Goal: Task Accomplishment & Management: Use online tool/utility

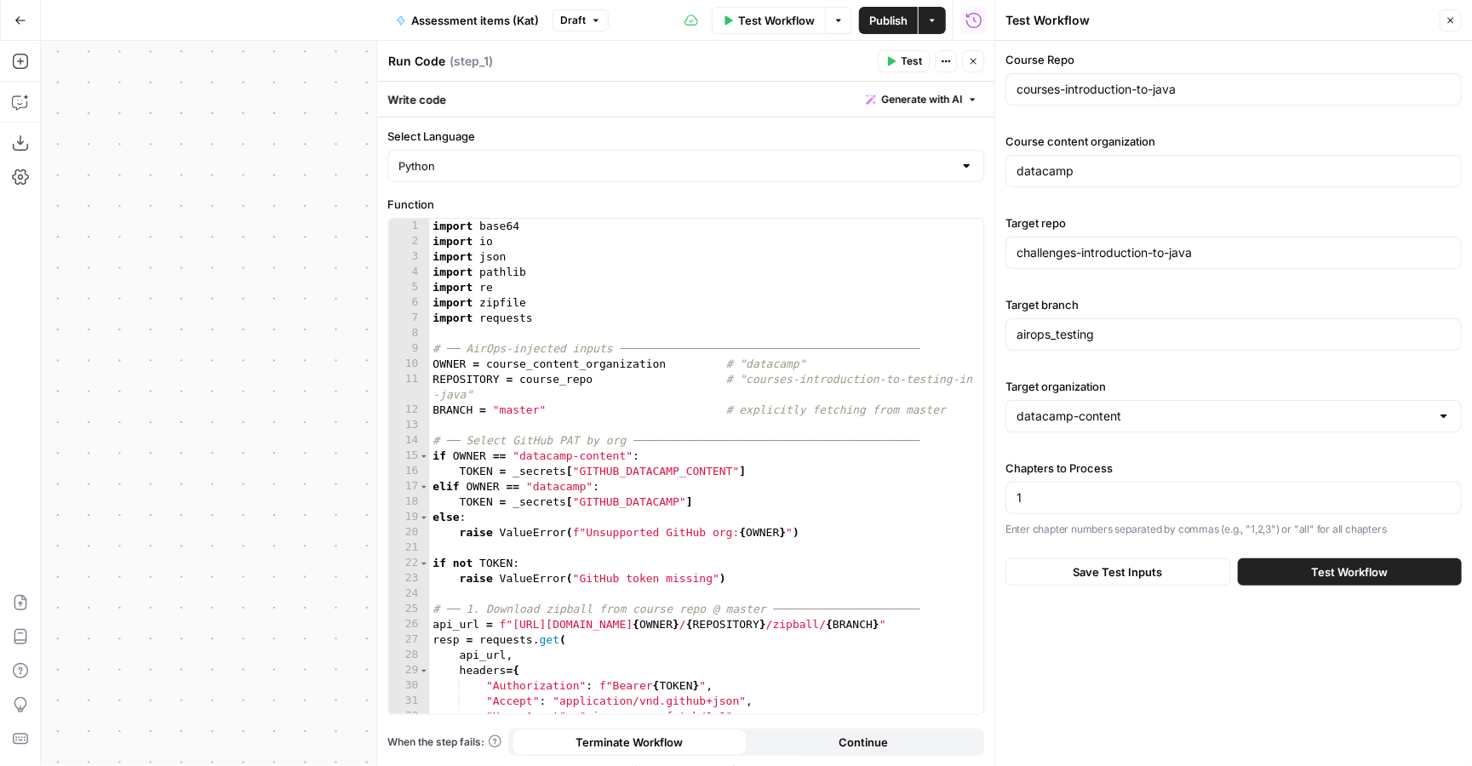
scroll to position [353, 0]
click at [765, 20] on span "Test Workflow" at bounding box center [776, 20] width 77 height 17
click at [1293, 574] on button "Test Workflow" at bounding box center [1350, 572] width 224 height 27
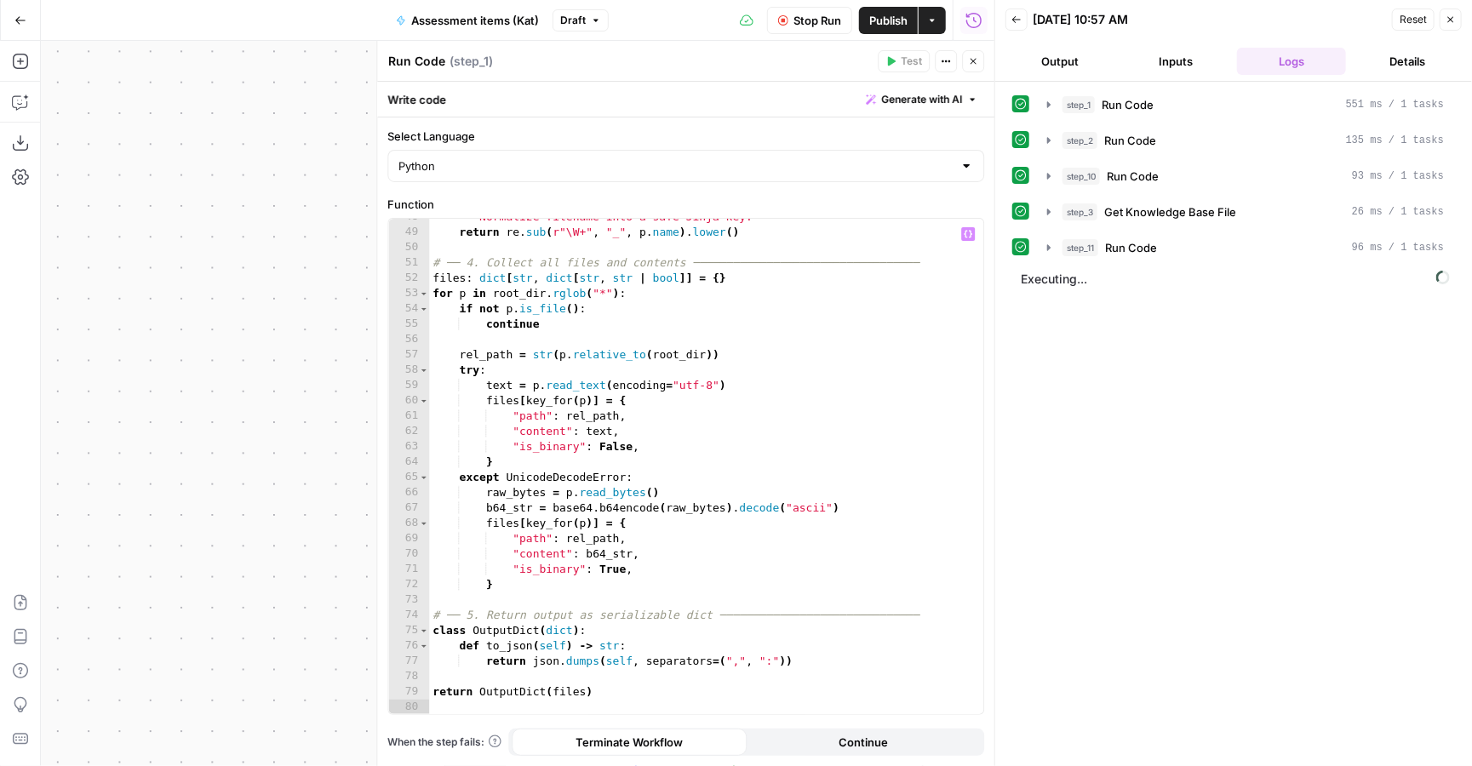
scroll to position [746, 0]
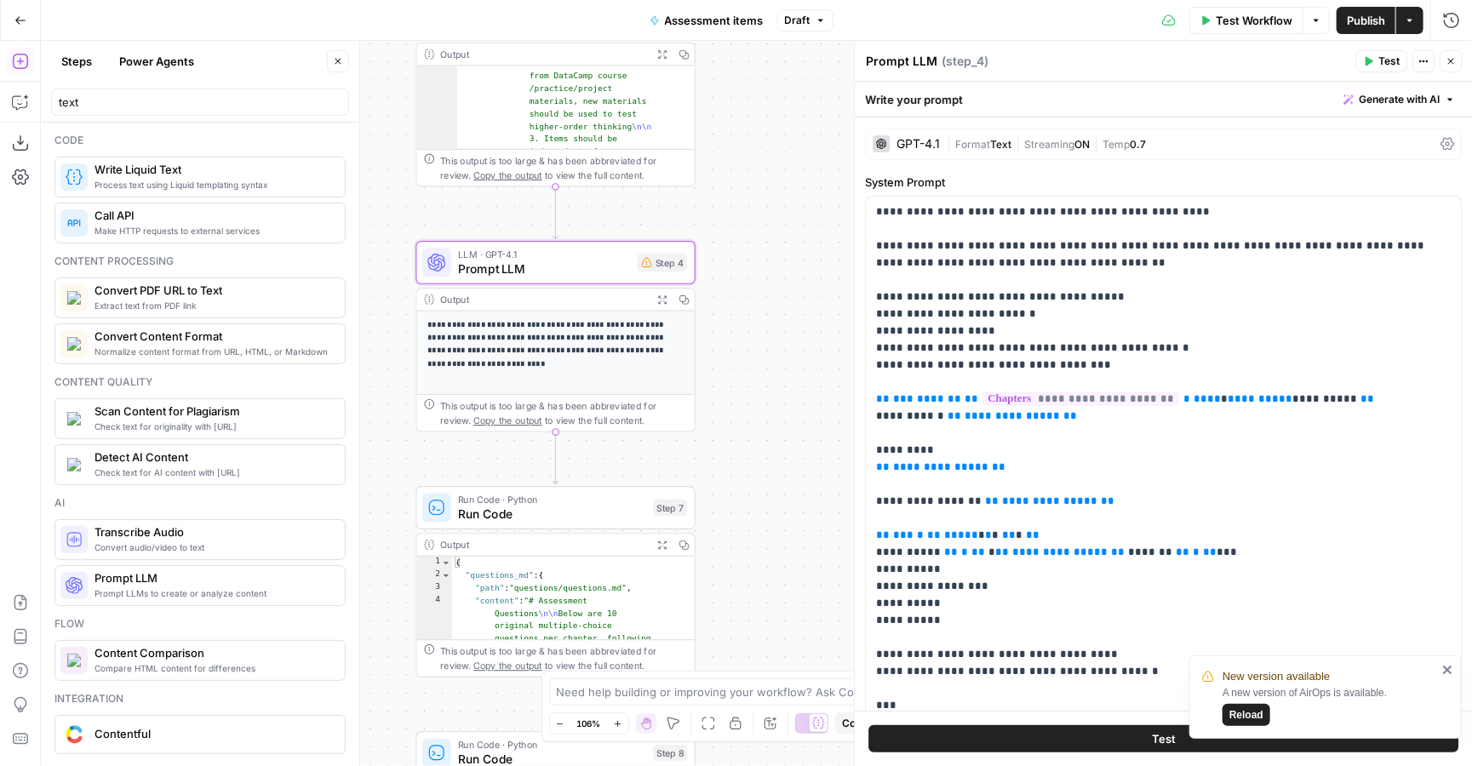
scroll to position [498, 0]
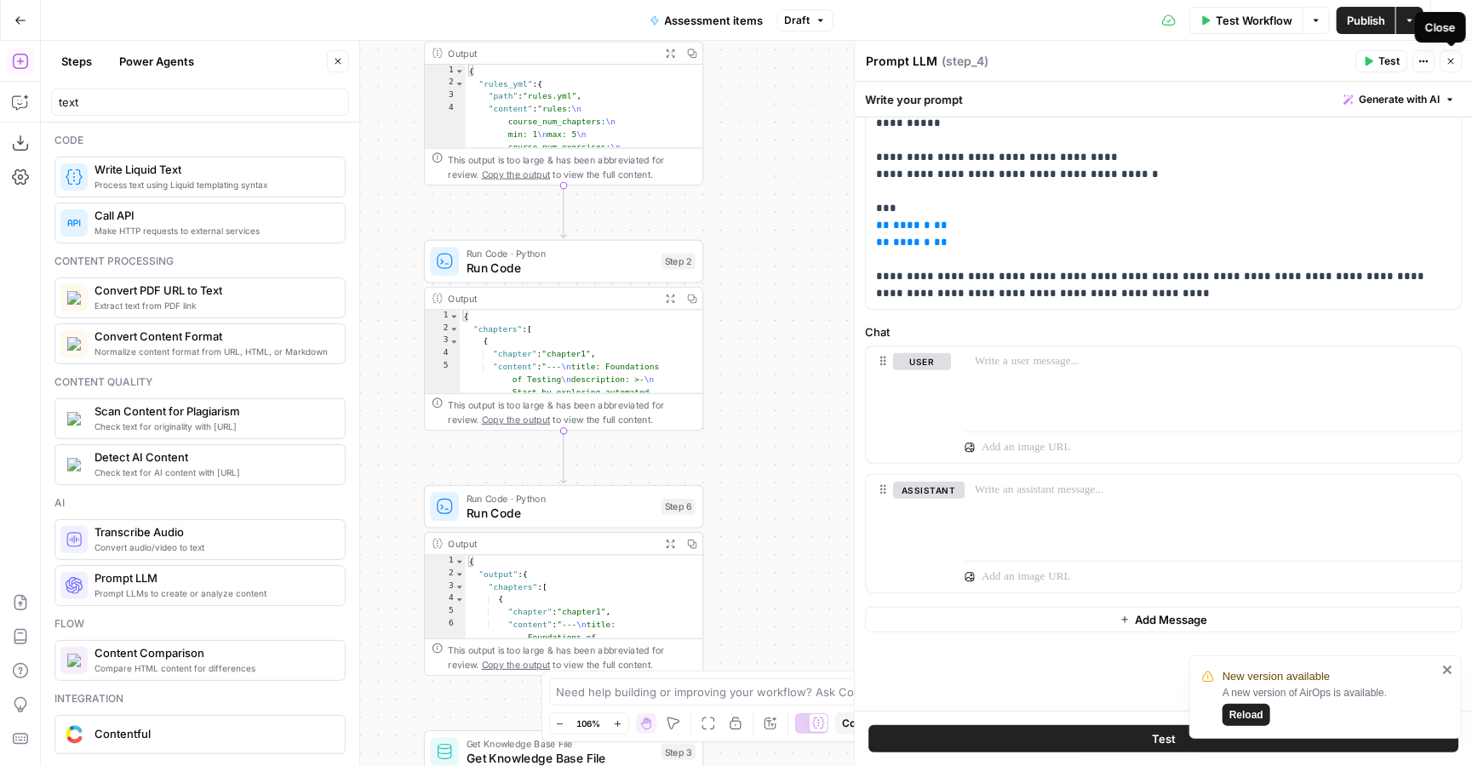
click at [1458, 66] on button "Close" at bounding box center [1451, 61] width 22 height 22
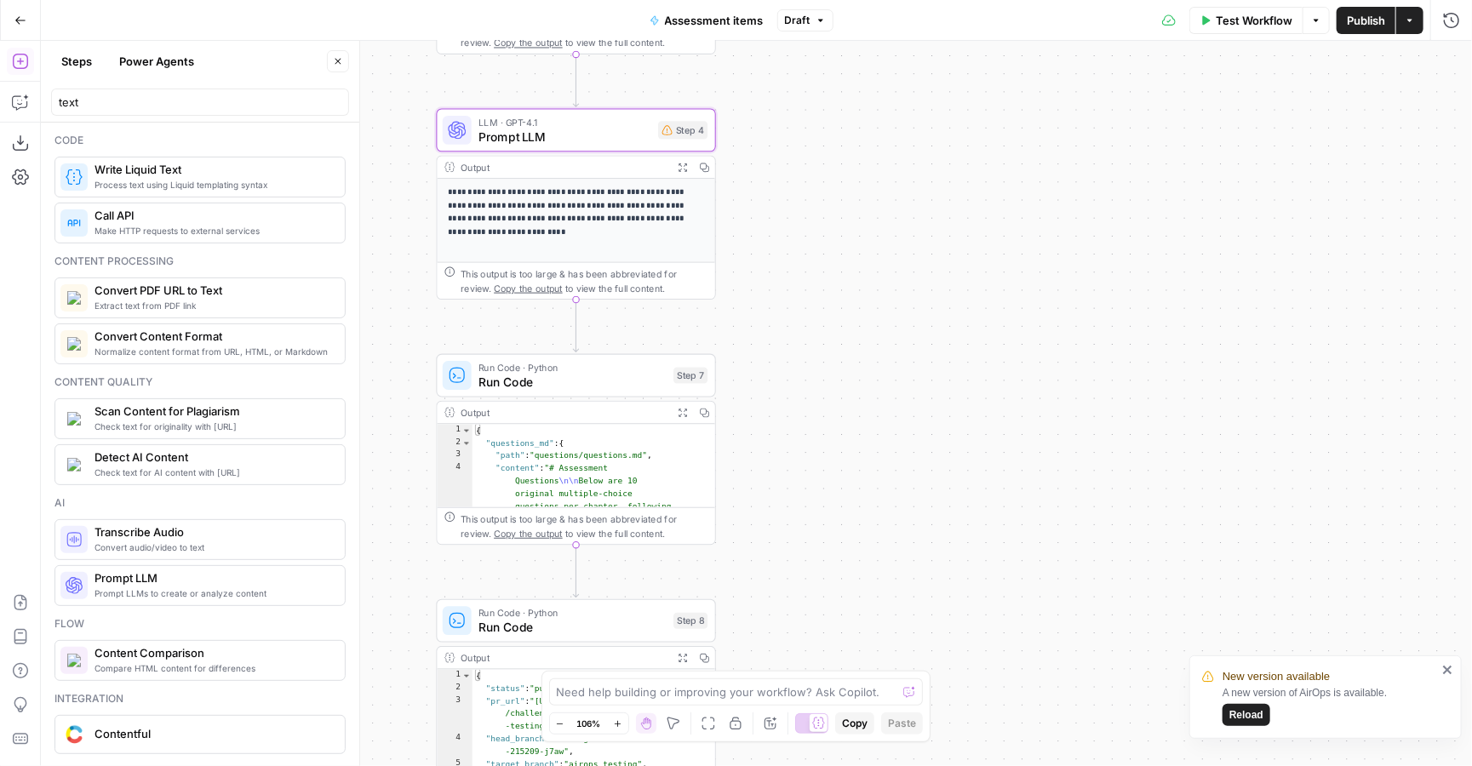
click at [575, 214] on p "**********" at bounding box center [576, 216] width 257 height 60
click at [639, 236] on p "**********" at bounding box center [576, 216] width 257 height 60
click at [595, 139] on span "Prompt LLM" at bounding box center [565, 137] width 172 height 18
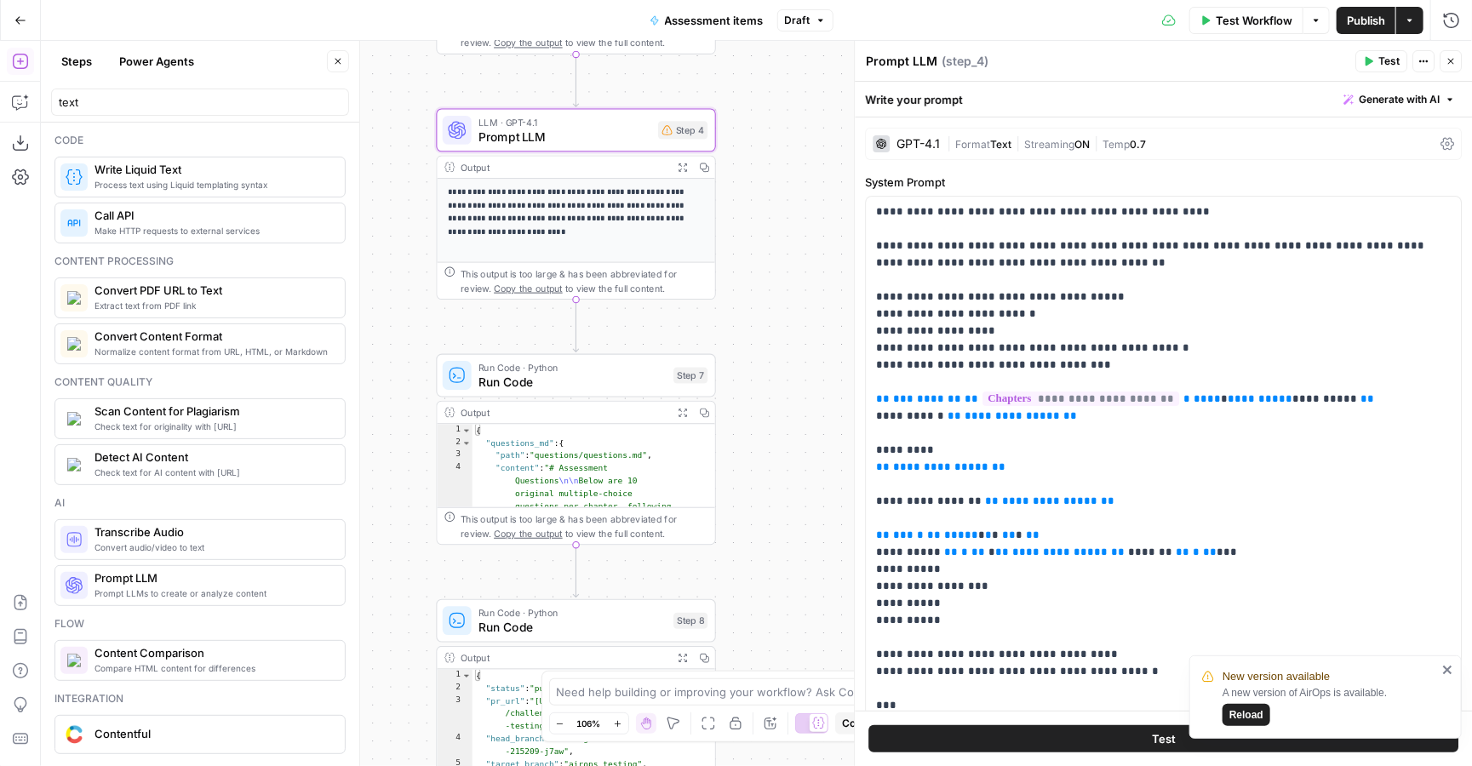
click at [1236, 26] on span "Test Workflow" at bounding box center [1254, 20] width 77 height 17
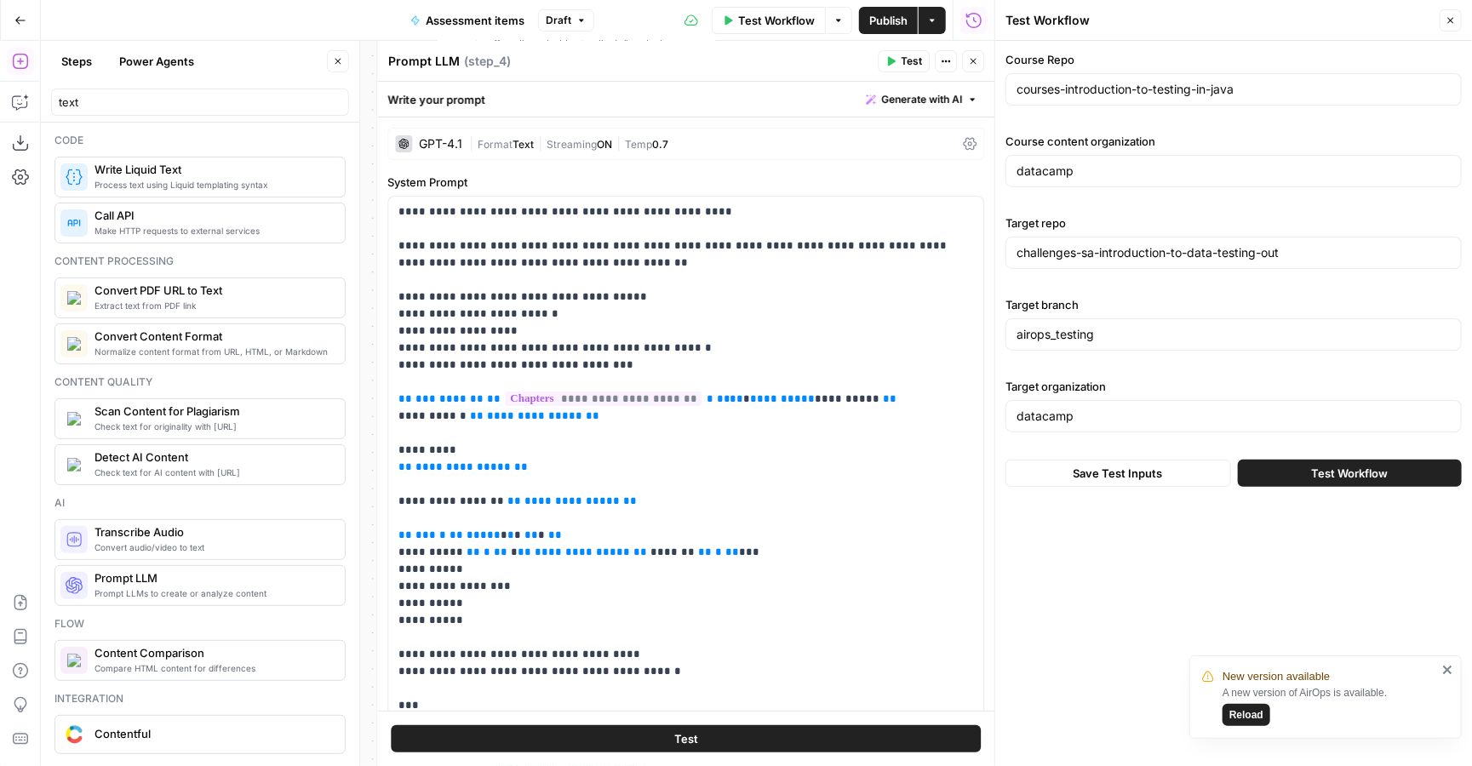
click at [1292, 487] on button "Test Workflow" at bounding box center [1350, 473] width 224 height 27
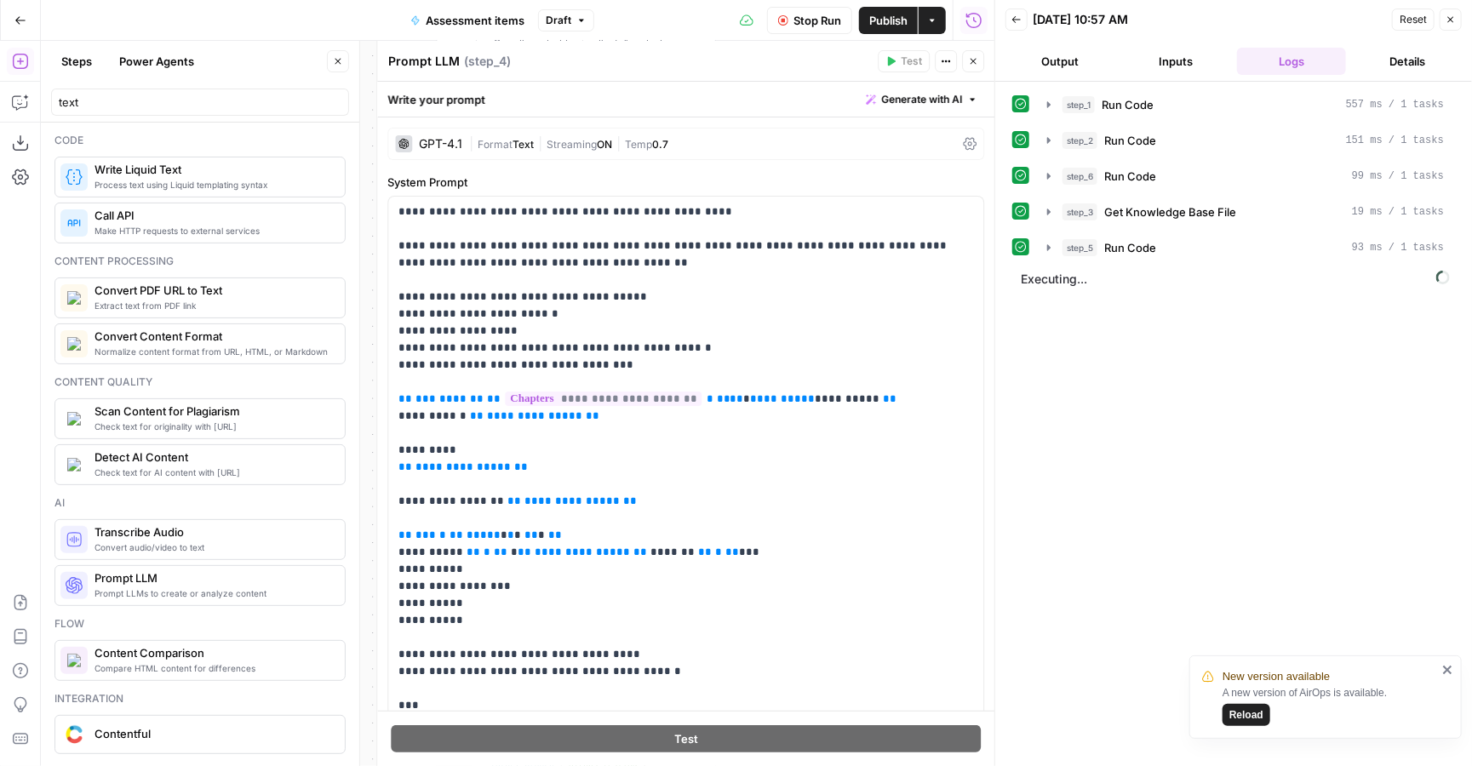
click at [974, 63] on icon "button" at bounding box center [973, 61] width 10 height 10
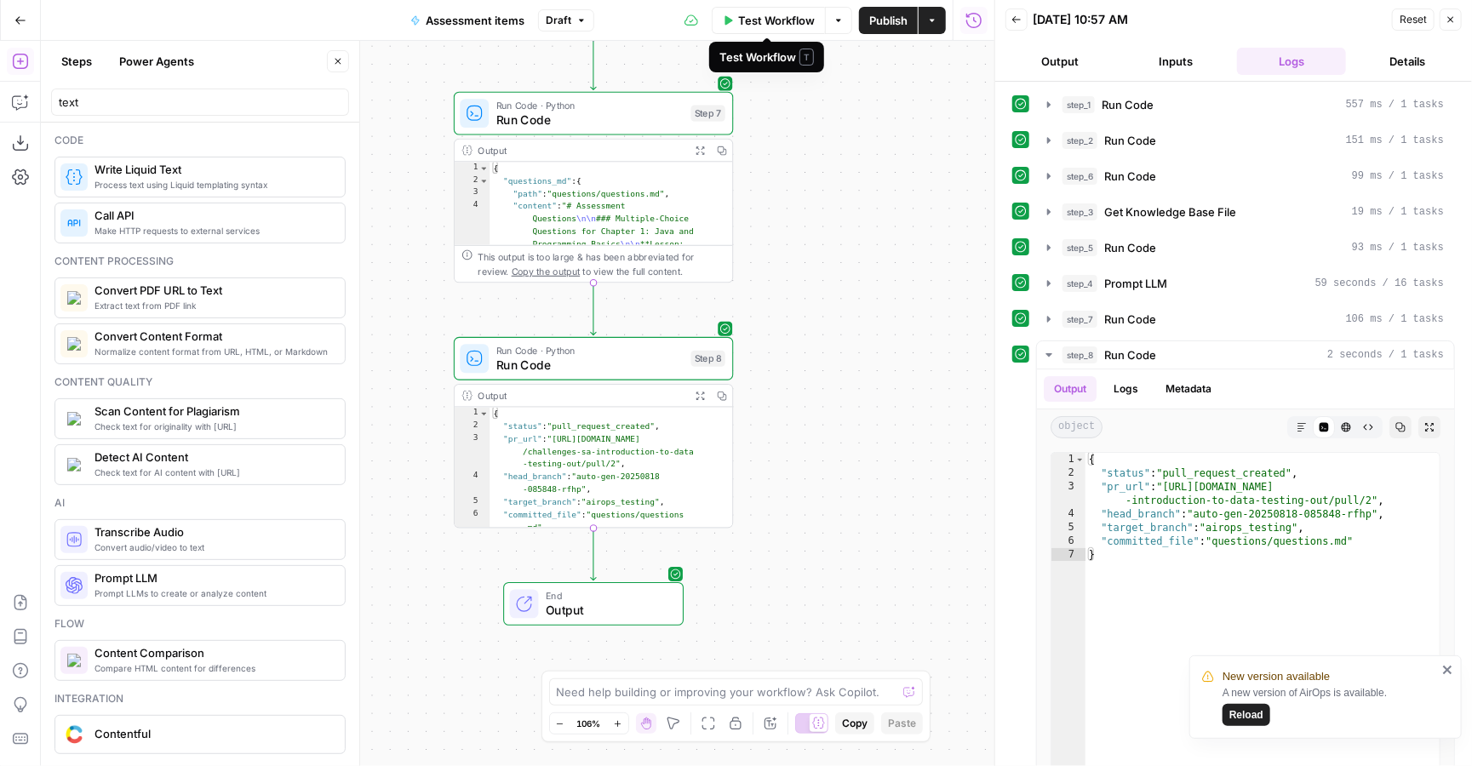
click at [841, 20] on icon "button" at bounding box center [839, 20] width 10 height 10
click at [865, 186] on div "Workflow Set Inputs Inputs Run Code · Python Run Code Step 1 Output Expand Outp…" at bounding box center [518, 404] width 954 height 726
click at [1184, 54] on button "Inputs" at bounding box center [1175, 61] width 109 height 27
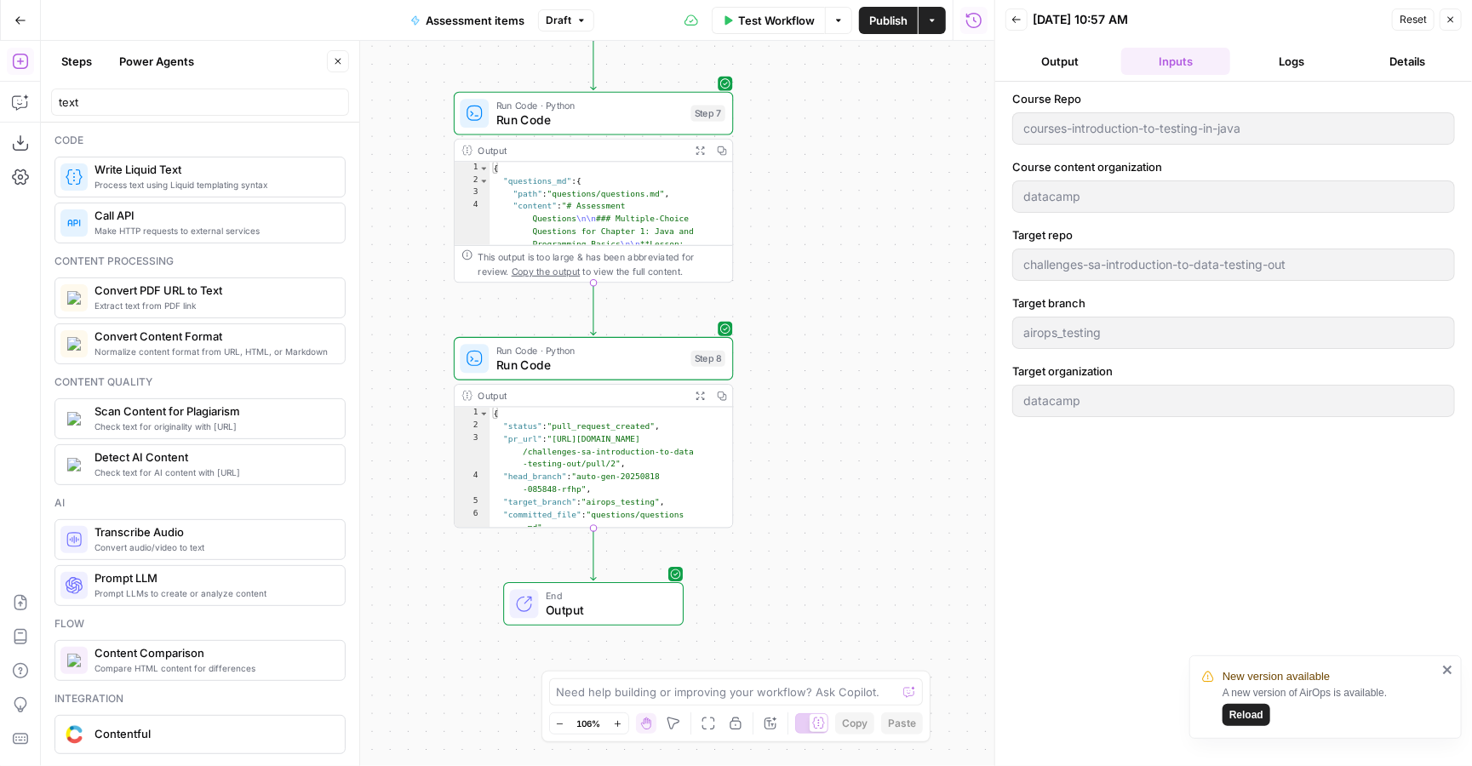
click at [1171, 145] on div "courses-introduction-to-testing-in-java" at bounding box center [1233, 128] width 443 height 32
click at [773, 24] on span "Test Workflow" at bounding box center [776, 20] width 77 height 17
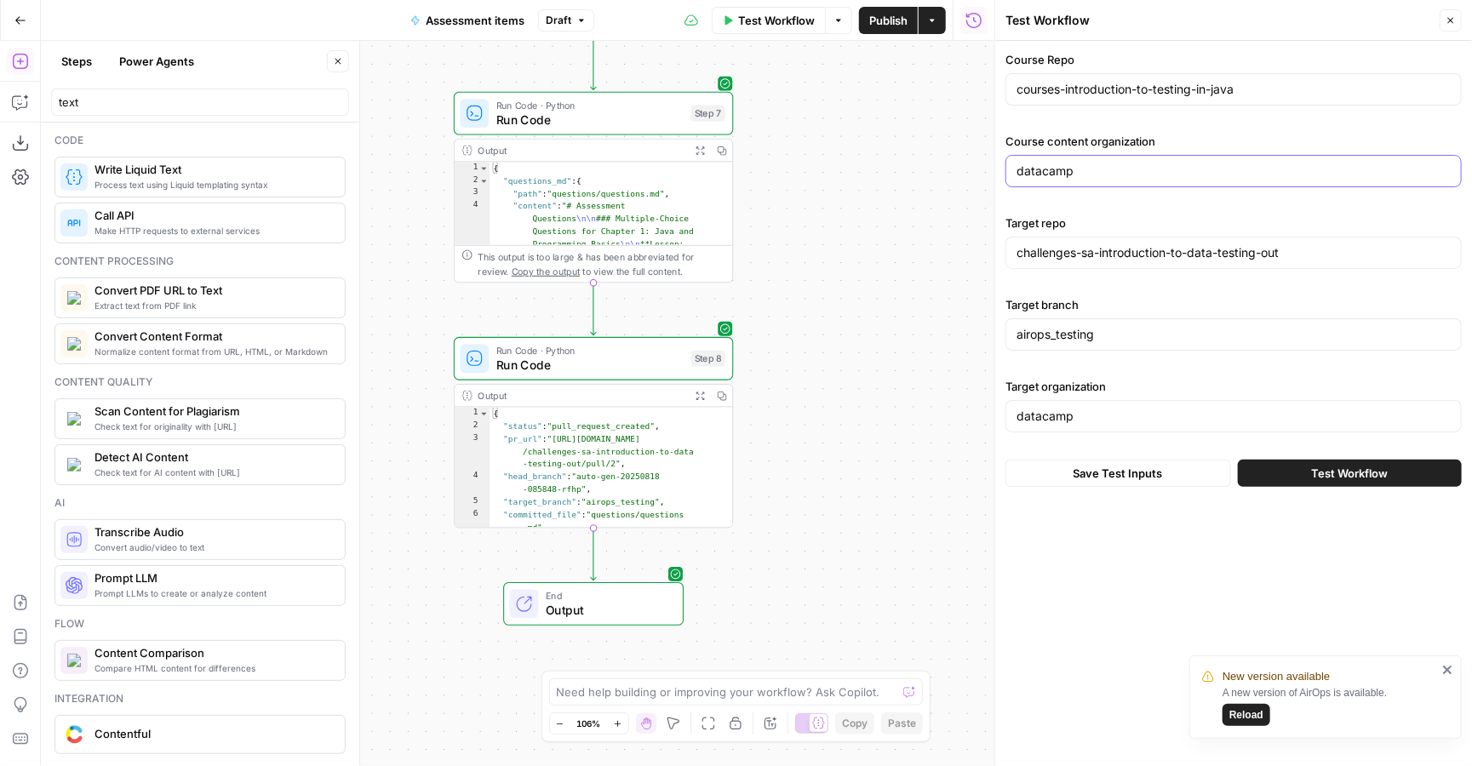
click at [1150, 176] on input "datacamp" at bounding box center [1234, 171] width 434 height 17
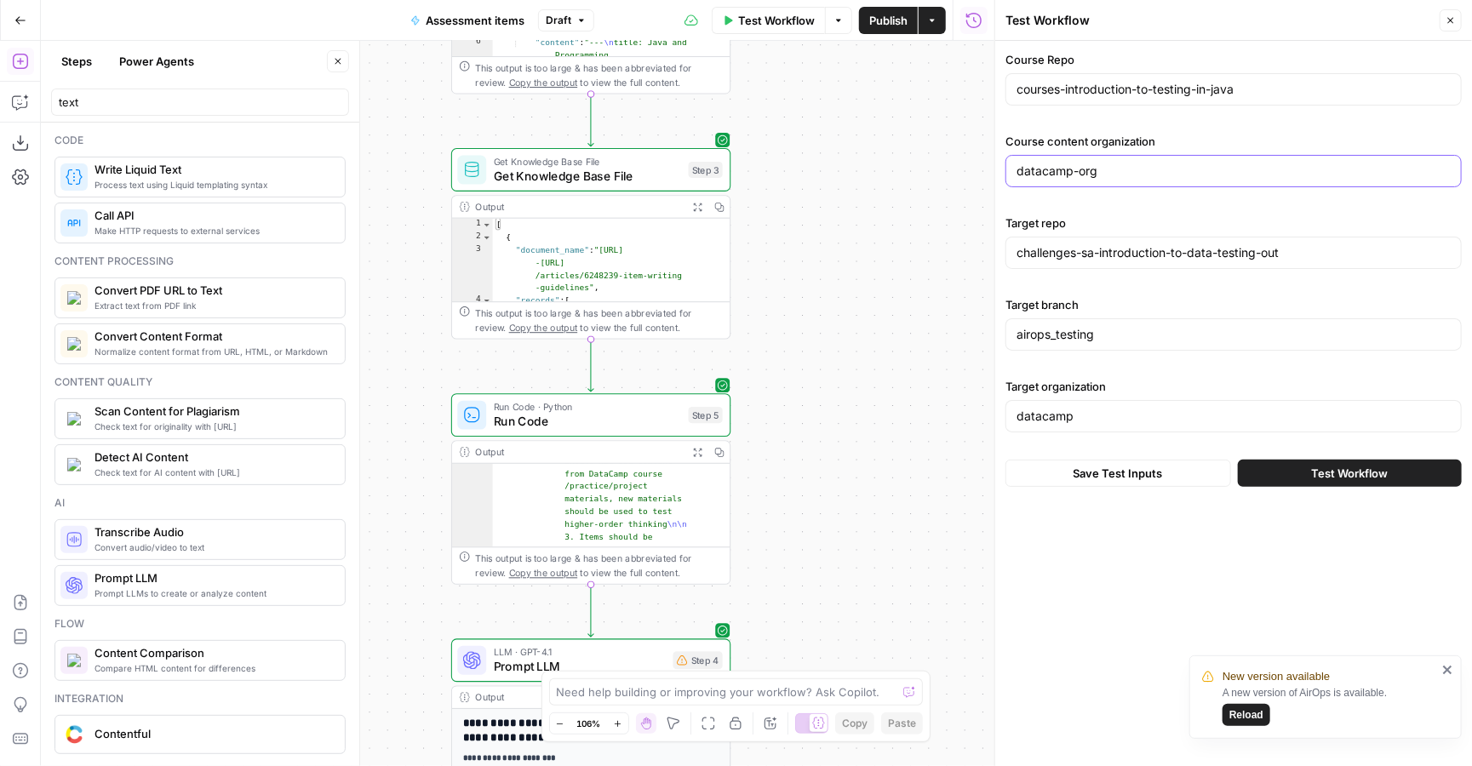
type input "datacamp-org"
click at [1320, 467] on span "Test Workflow" at bounding box center [1349, 473] width 77 height 17
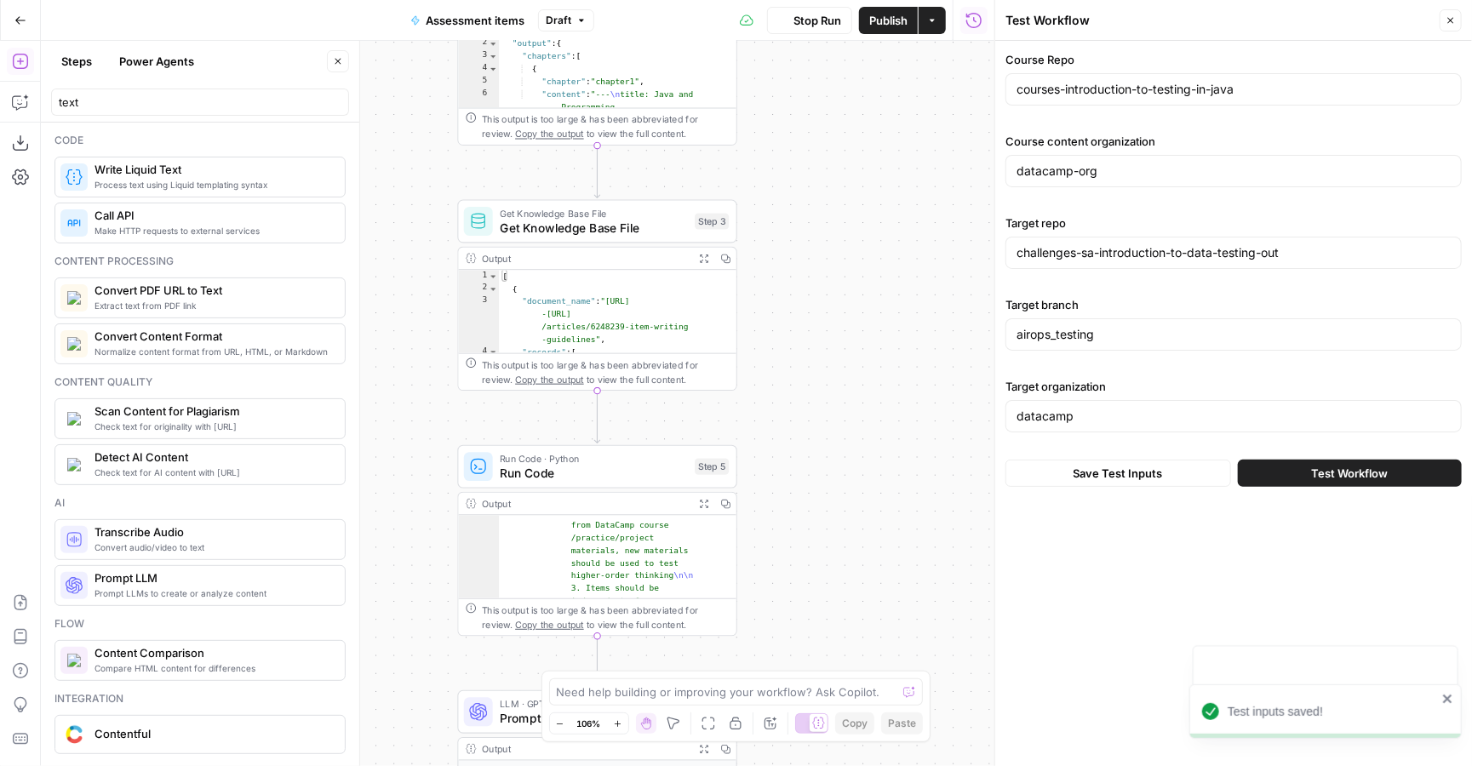
scroll to position [-1, 0]
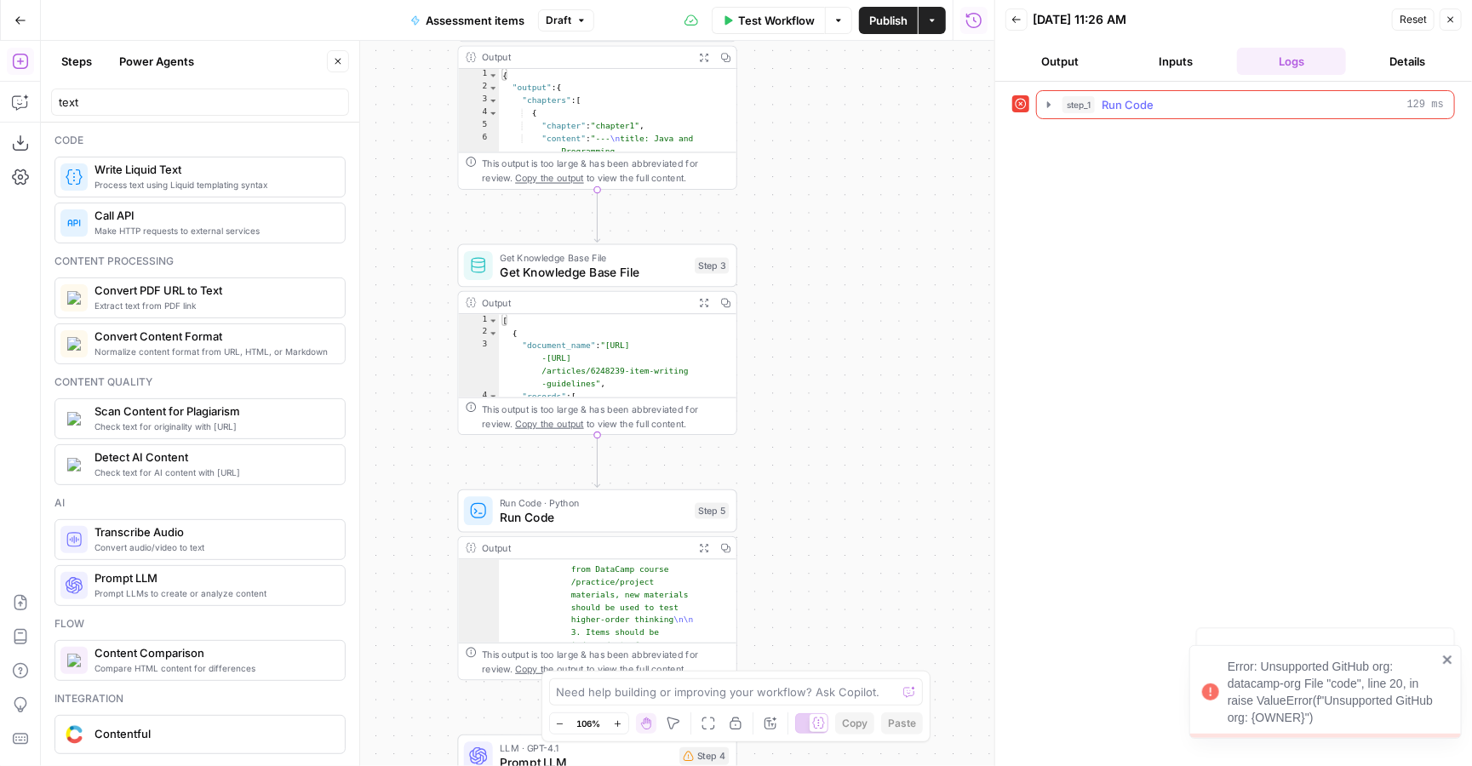
click at [1167, 103] on div "step_1 Run Code 129 ms" at bounding box center [1253, 104] width 381 height 17
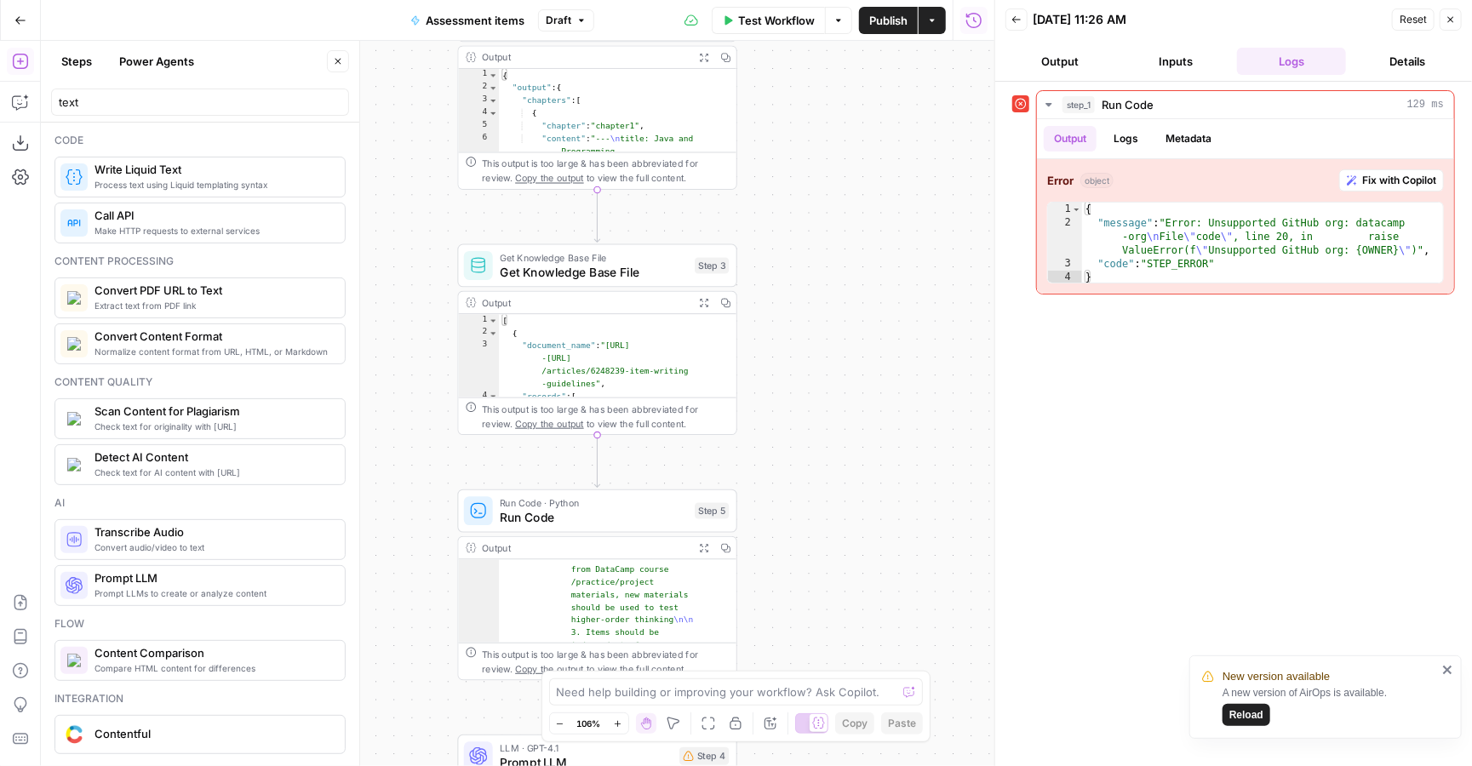
click at [1178, 60] on button "Inputs" at bounding box center [1175, 61] width 109 height 27
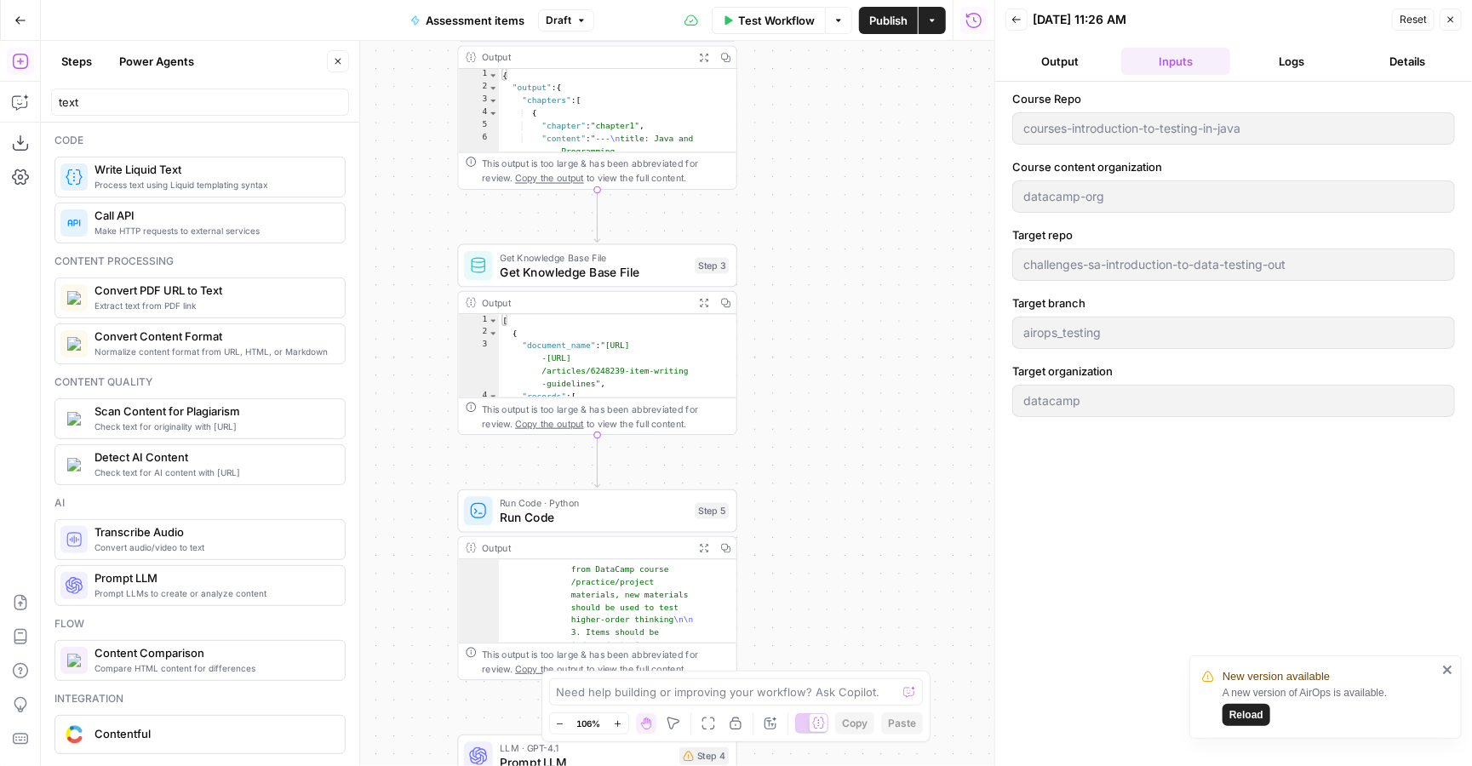
click at [1066, 61] on button "Output" at bounding box center [1060, 61] width 109 height 27
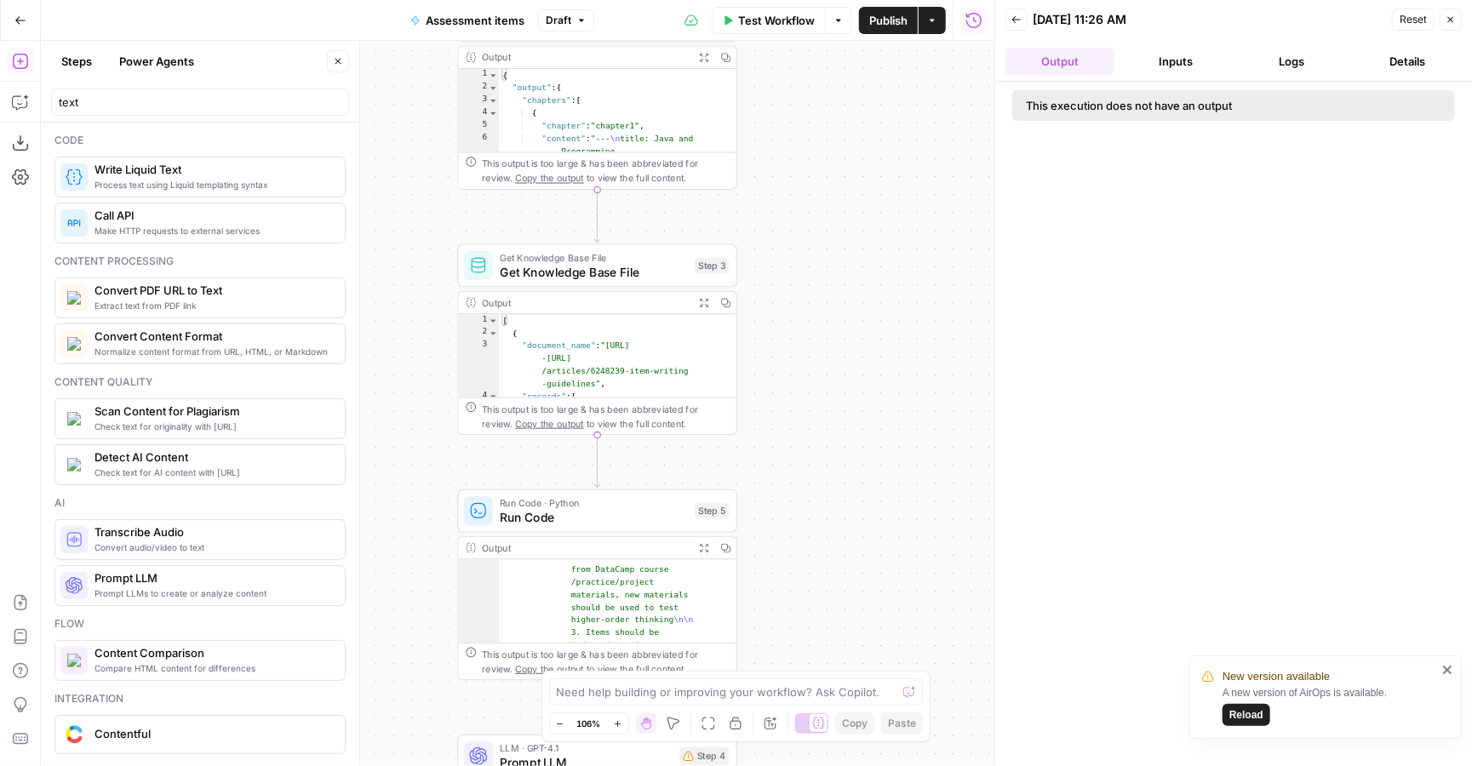
click at [1195, 60] on button "Inputs" at bounding box center [1175, 61] width 109 height 27
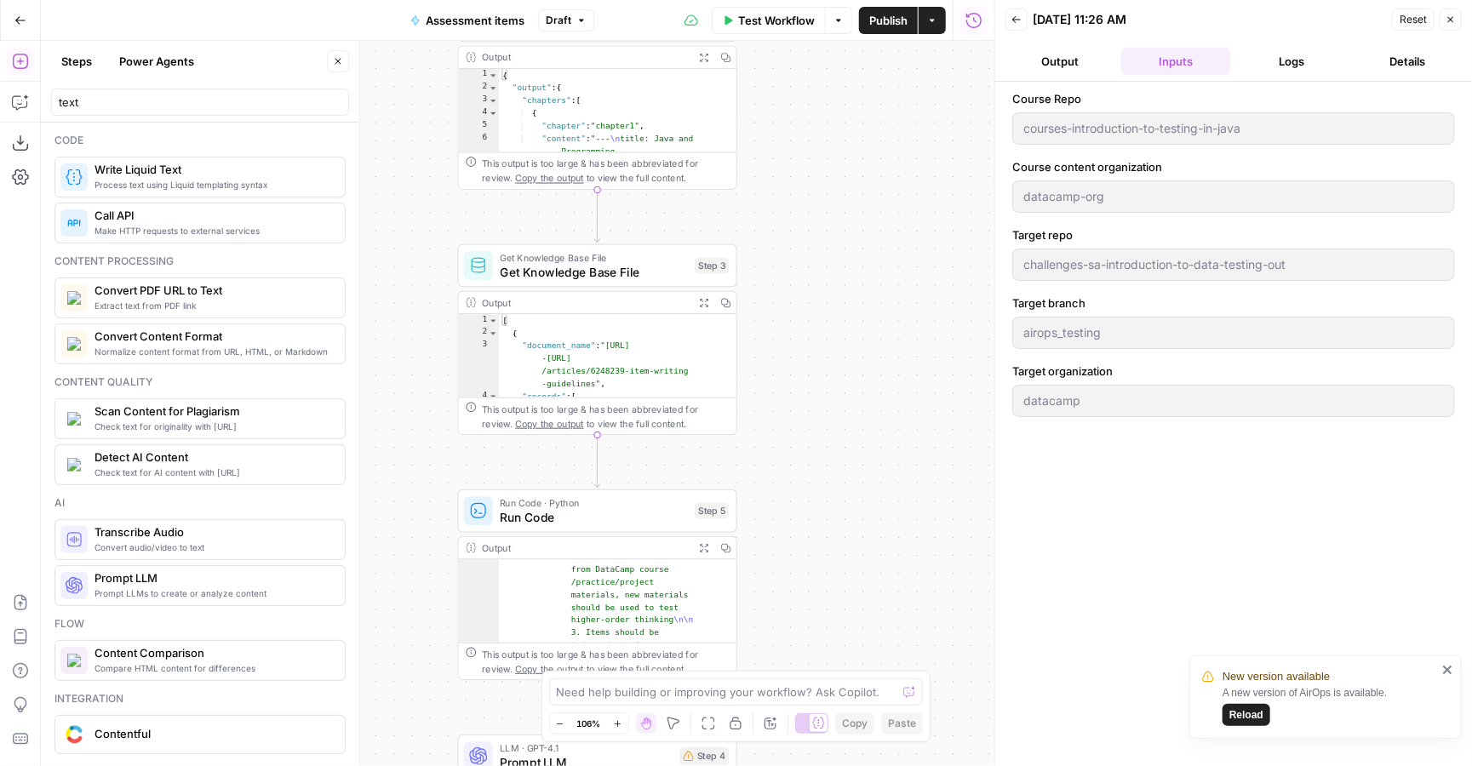
click at [723, 16] on icon "button" at bounding box center [728, 20] width 10 height 10
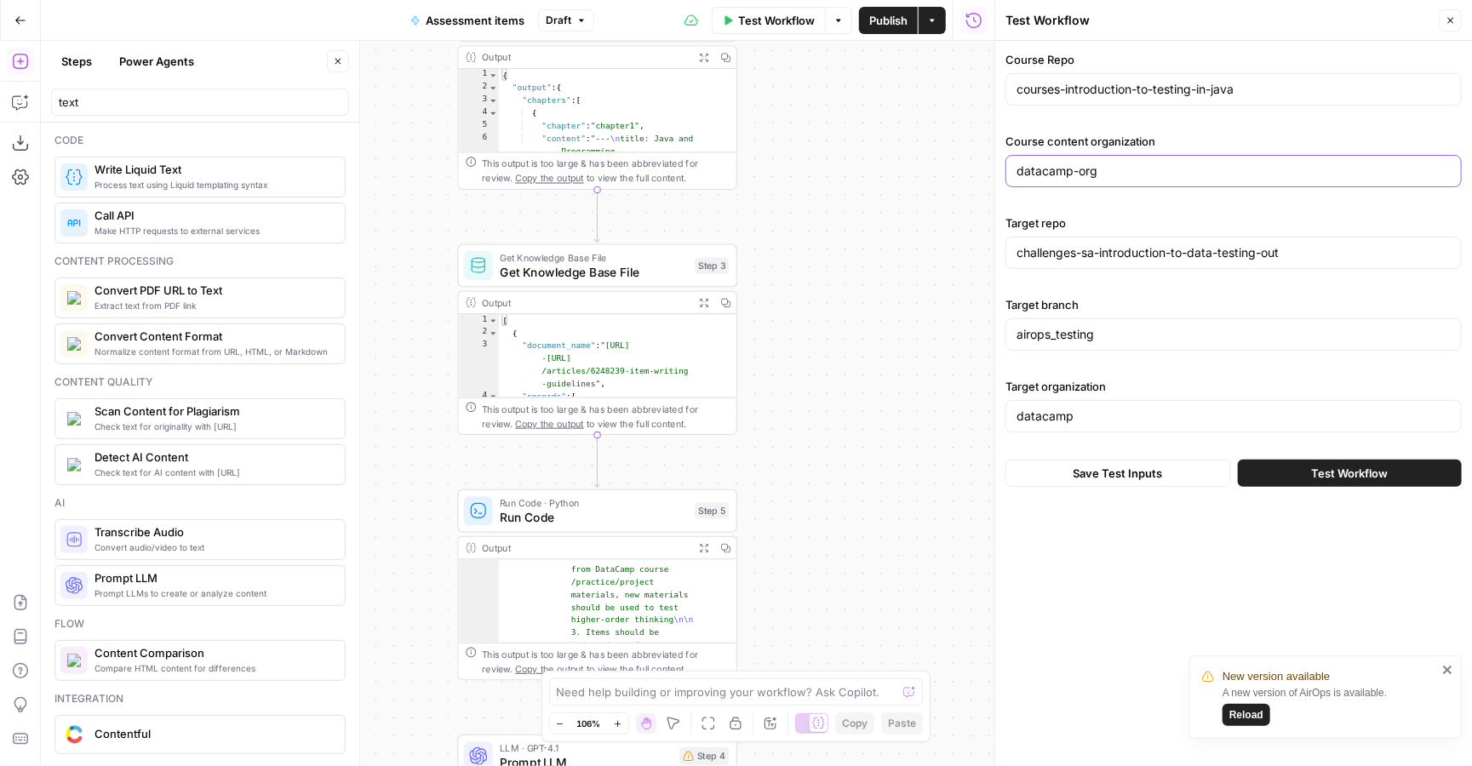
click at [1116, 169] on input "datacamp-org" at bounding box center [1234, 171] width 434 height 17
type input "[DOMAIN_NAME]"
click at [1118, 474] on button "Save Test Inputs" at bounding box center [1119, 473] width 226 height 27
click at [1360, 467] on span "Test Workflow" at bounding box center [1349, 473] width 77 height 17
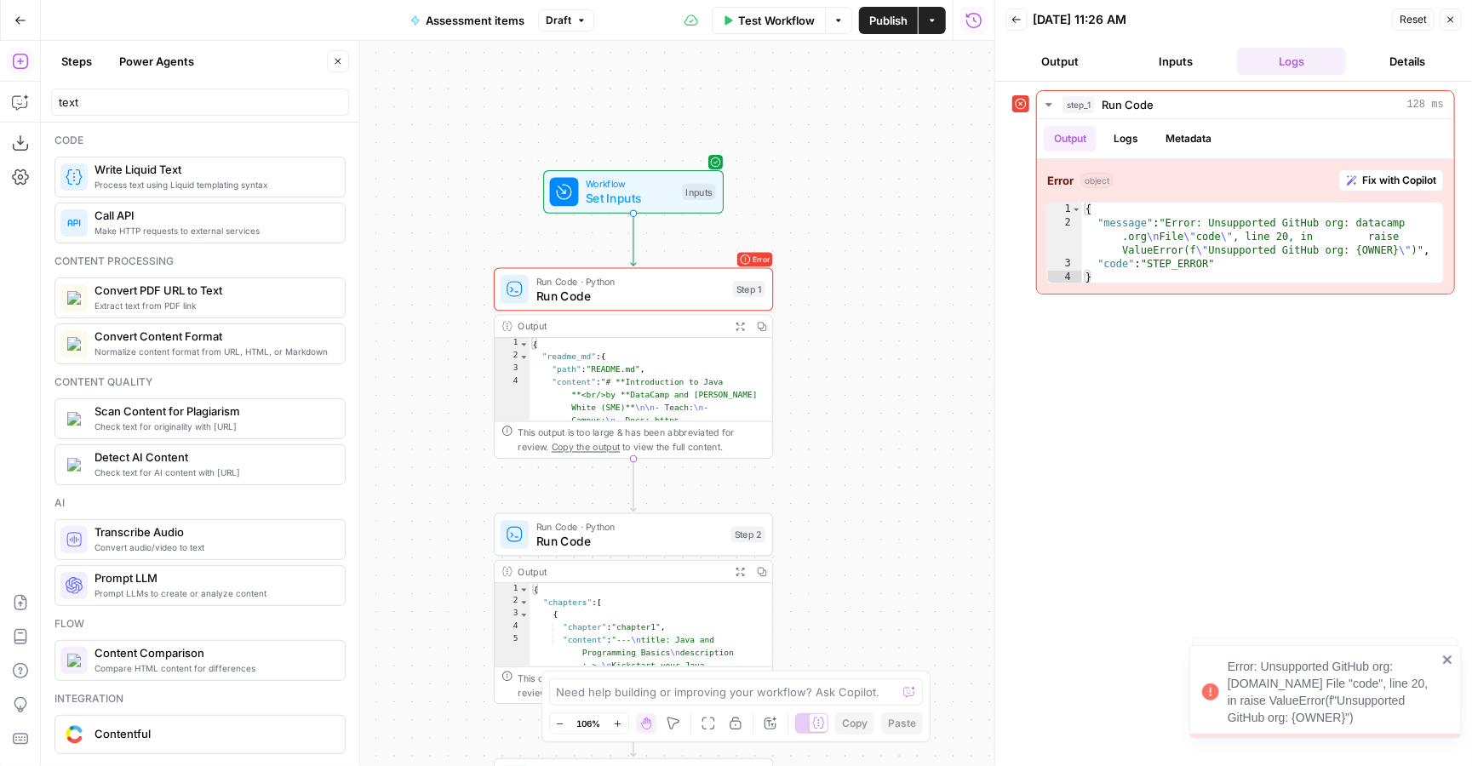
type textarea "**********"
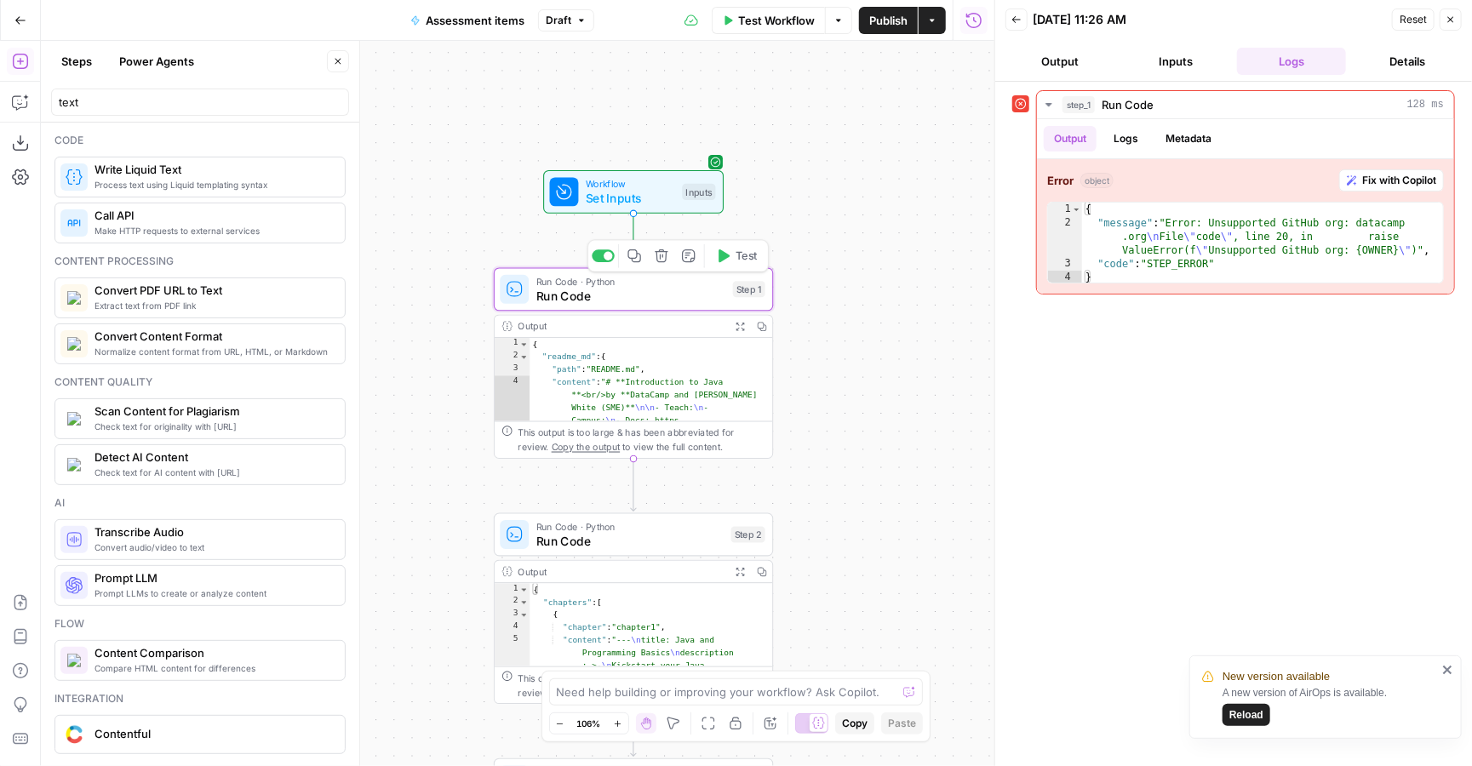
click at [649, 304] on span "Run Code" at bounding box center [631, 296] width 190 height 18
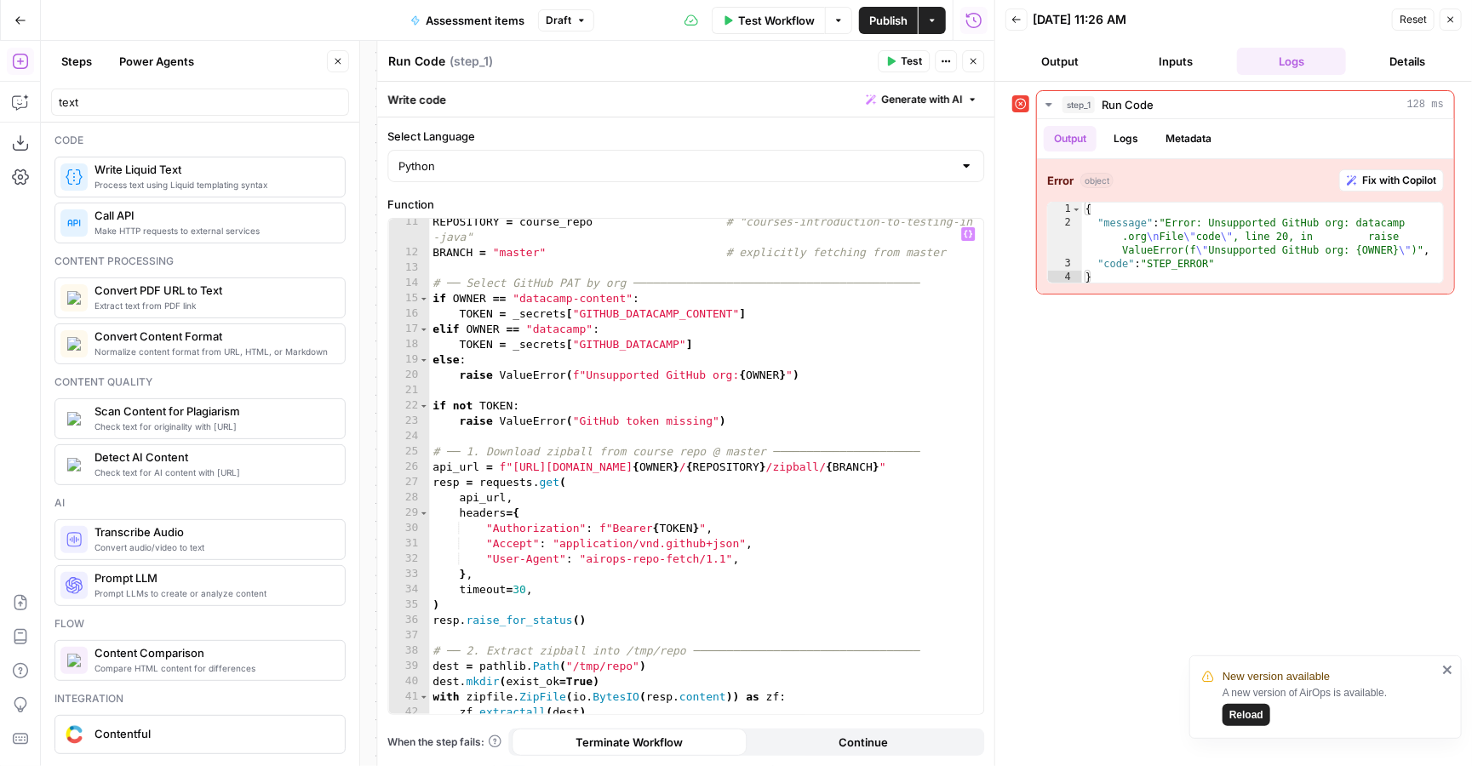
scroll to position [159, 0]
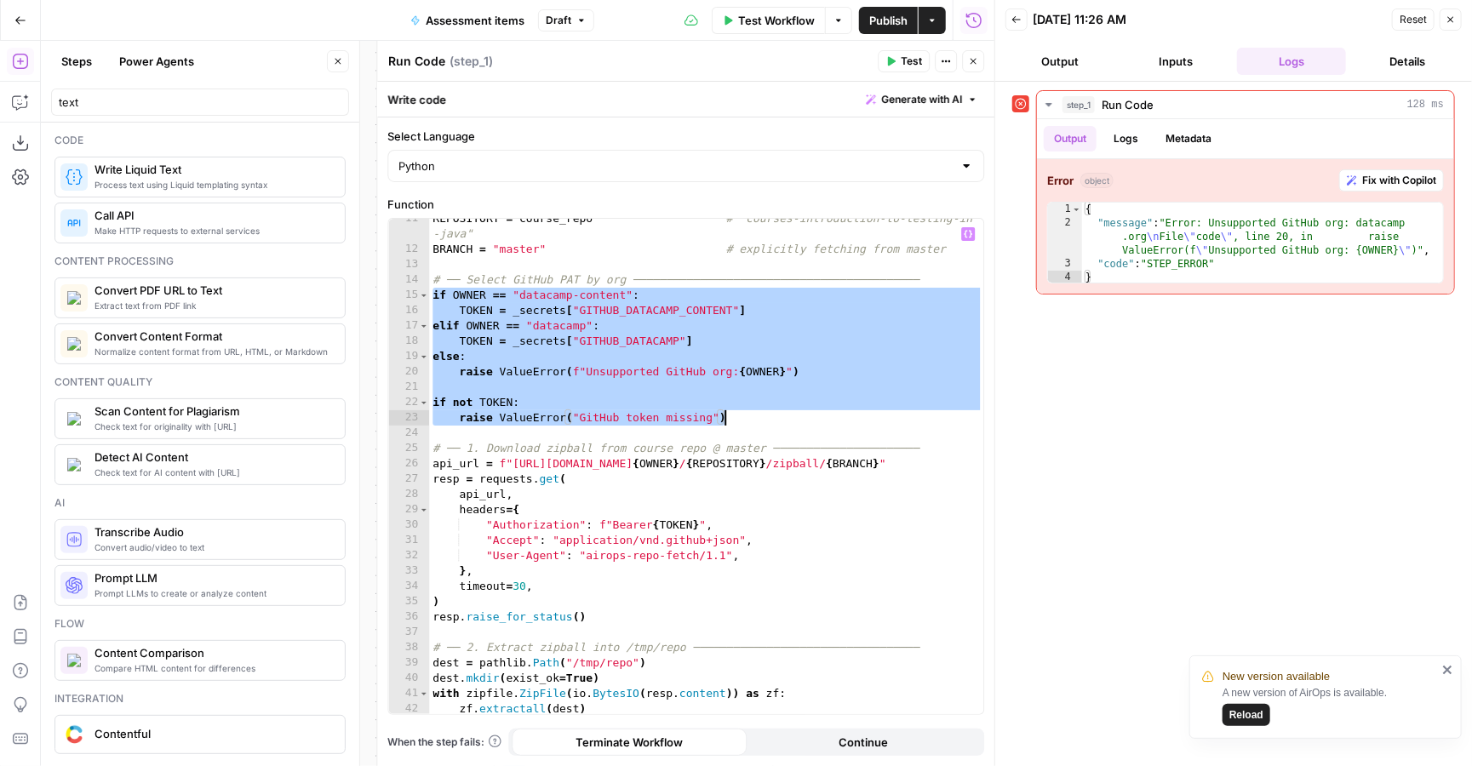
drag, startPoint x: 432, startPoint y: 293, endPoint x: 741, endPoint y: 423, distance: 335.4
click at [741, 423] on div "REPOSITORY = course_repo # "courses-introduction-to-testing-in -java" BRANCH = …" at bounding box center [706, 481] width 554 height 541
type textarea "**********"
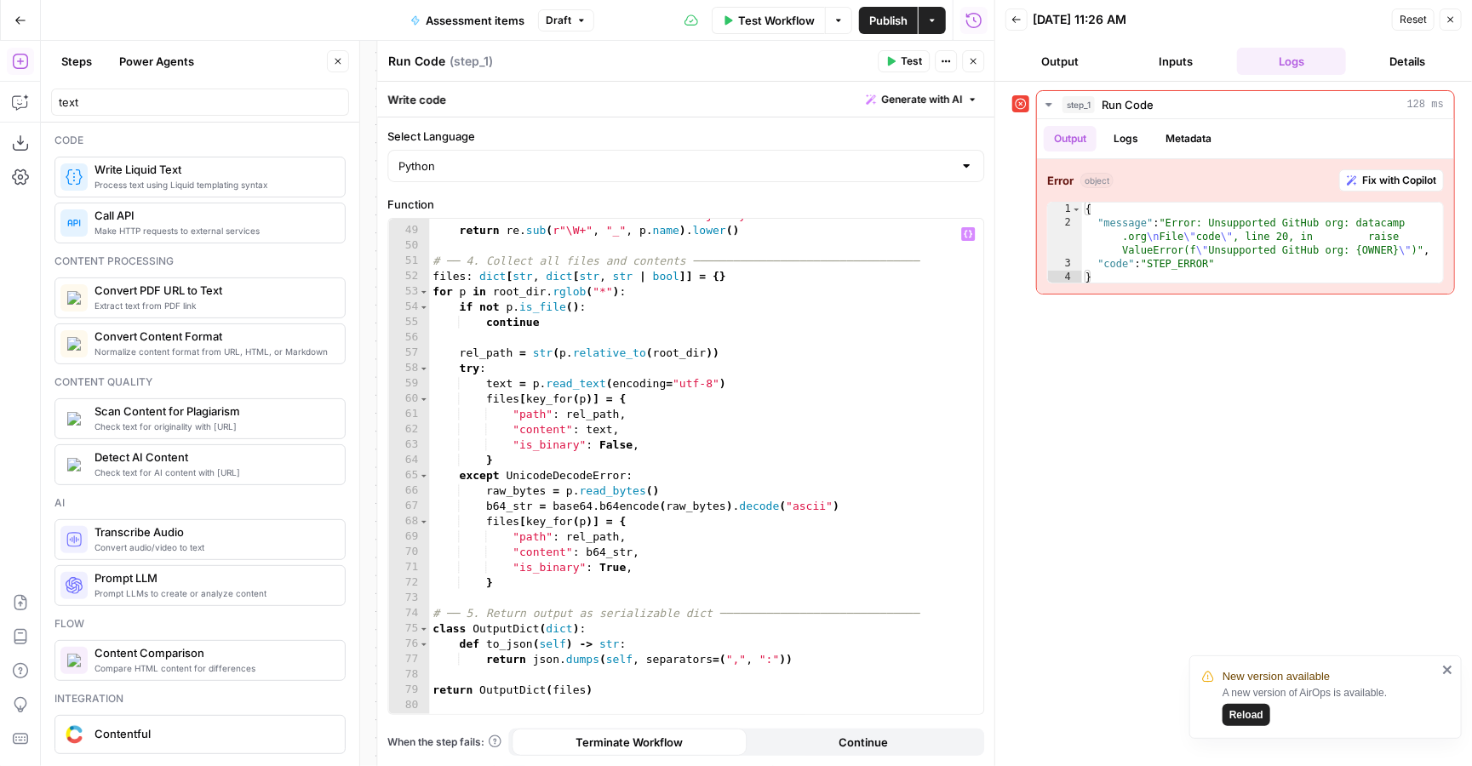
scroll to position [0, 0]
click at [1193, 66] on button "Inputs" at bounding box center [1175, 61] width 109 height 27
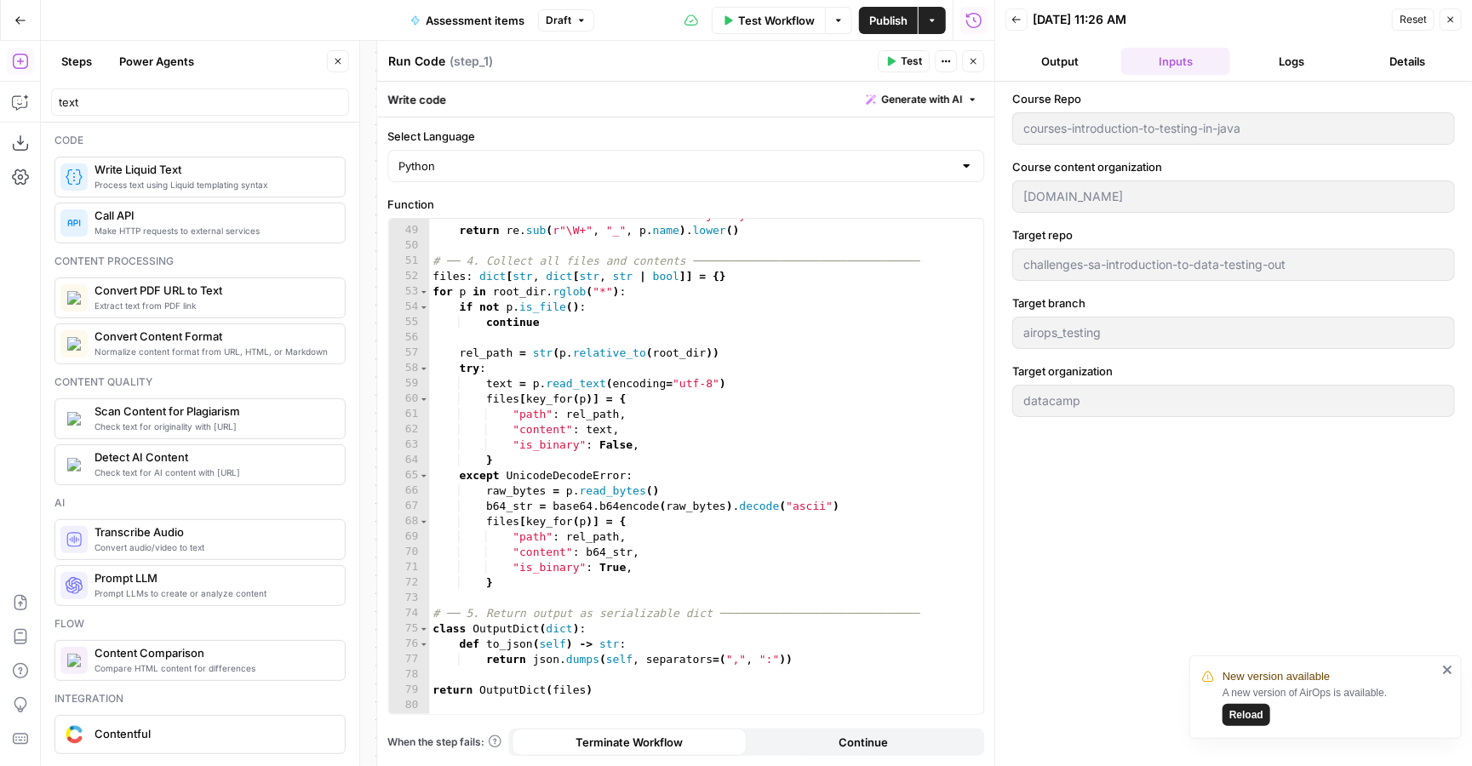
click at [787, 24] on span "Test Workflow" at bounding box center [776, 20] width 77 height 17
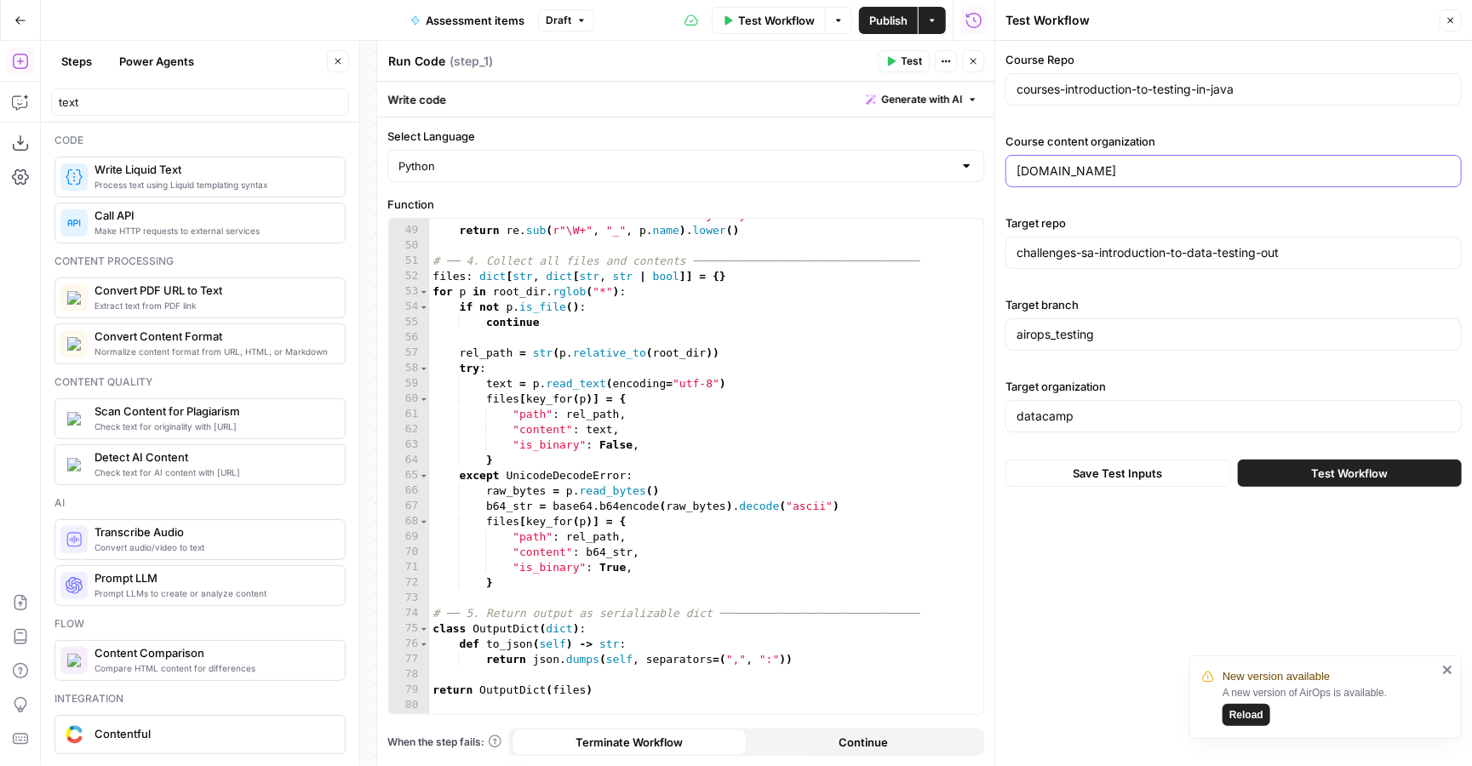
click at [1128, 177] on input "[DOMAIN_NAME]" at bounding box center [1234, 171] width 434 height 17
type input "datacamp-content"
click at [1329, 479] on span "Test Workflow" at bounding box center [1349, 473] width 77 height 17
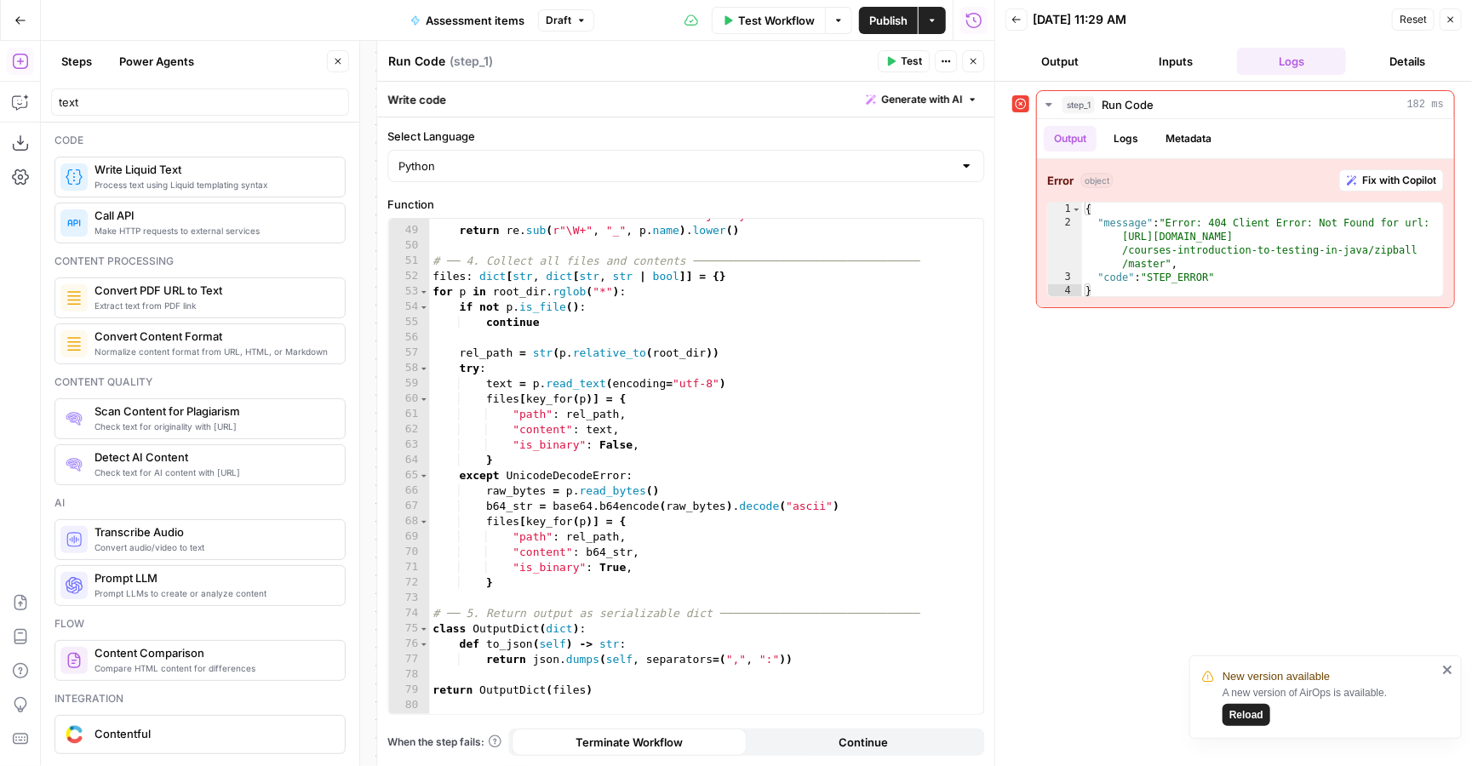
click at [768, 20] on span "Test Workflow" at bounding box center [776, 20] width 77 height 17
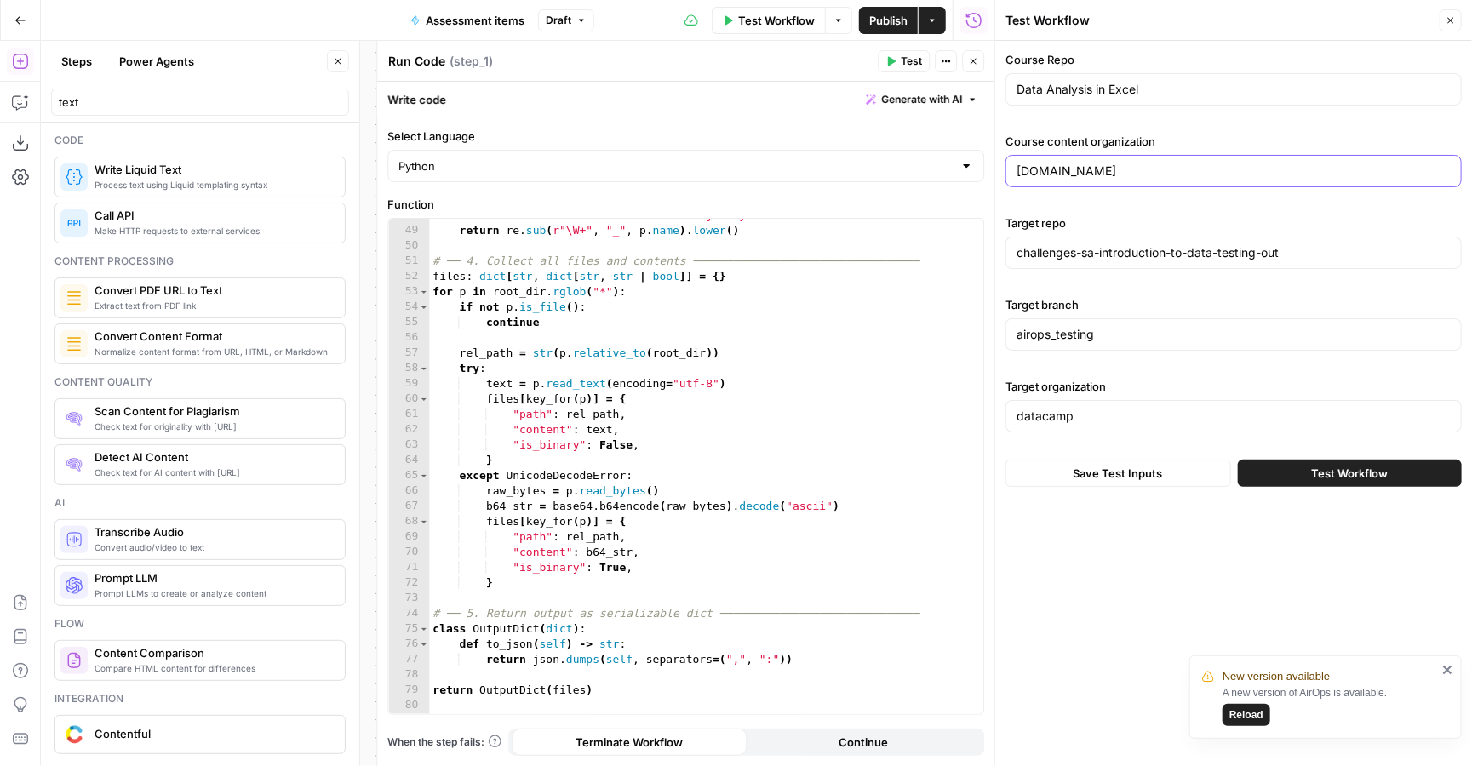
click at [1133, 178] on input "[DOMAIN_NAME]" at bounding box center [1234, 171] width 434 height 17
type input "datacamp-content"
click at [1118, 474] on button "Save Test Inputs" at bounding box center [1119, 473] width 226 height 27
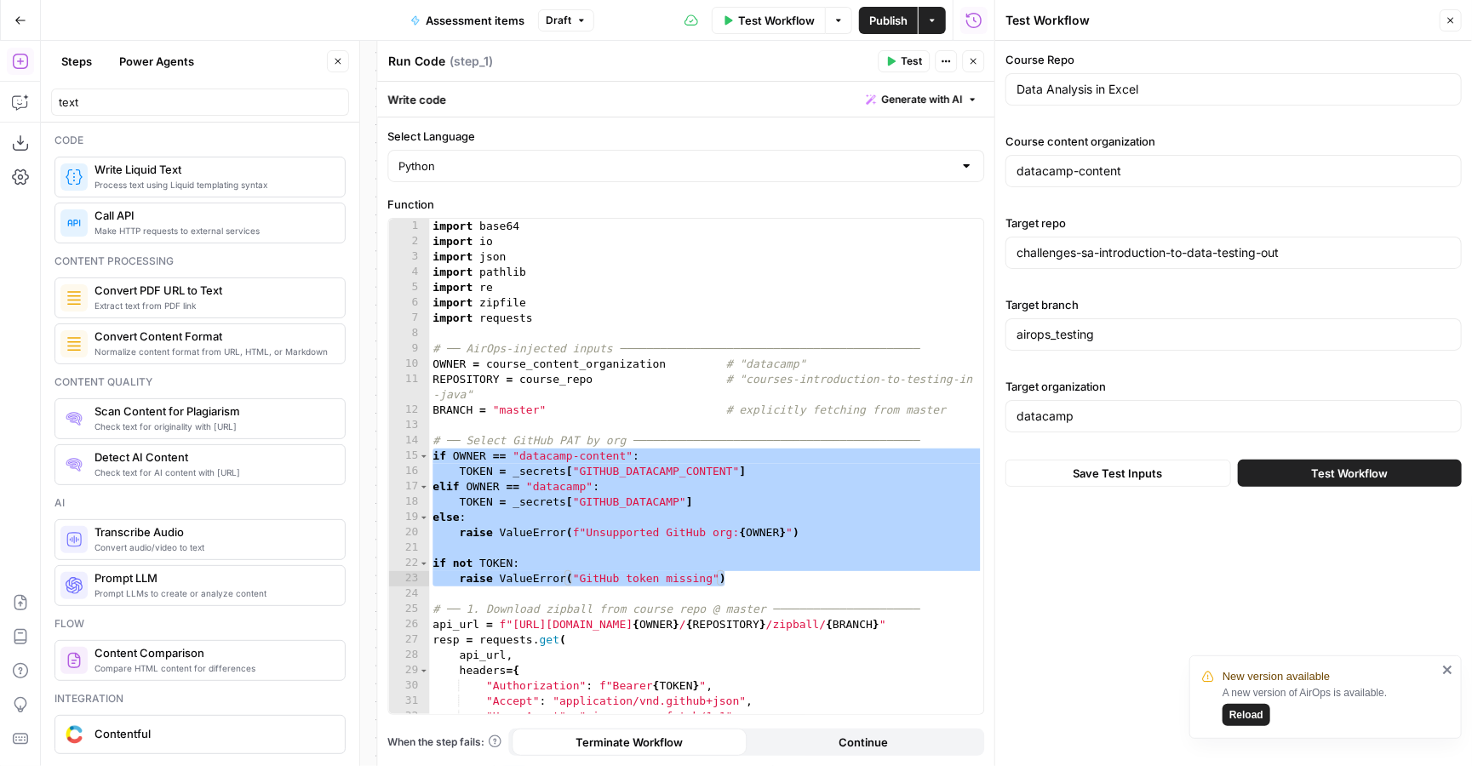
click at [781, 20] on span "Test Workflow" at bounding box center [776, 20] width 77 height 17
click at [1328, 478] on span "Test Workflow" at bounding box center [1349, 473] width 77 height 17
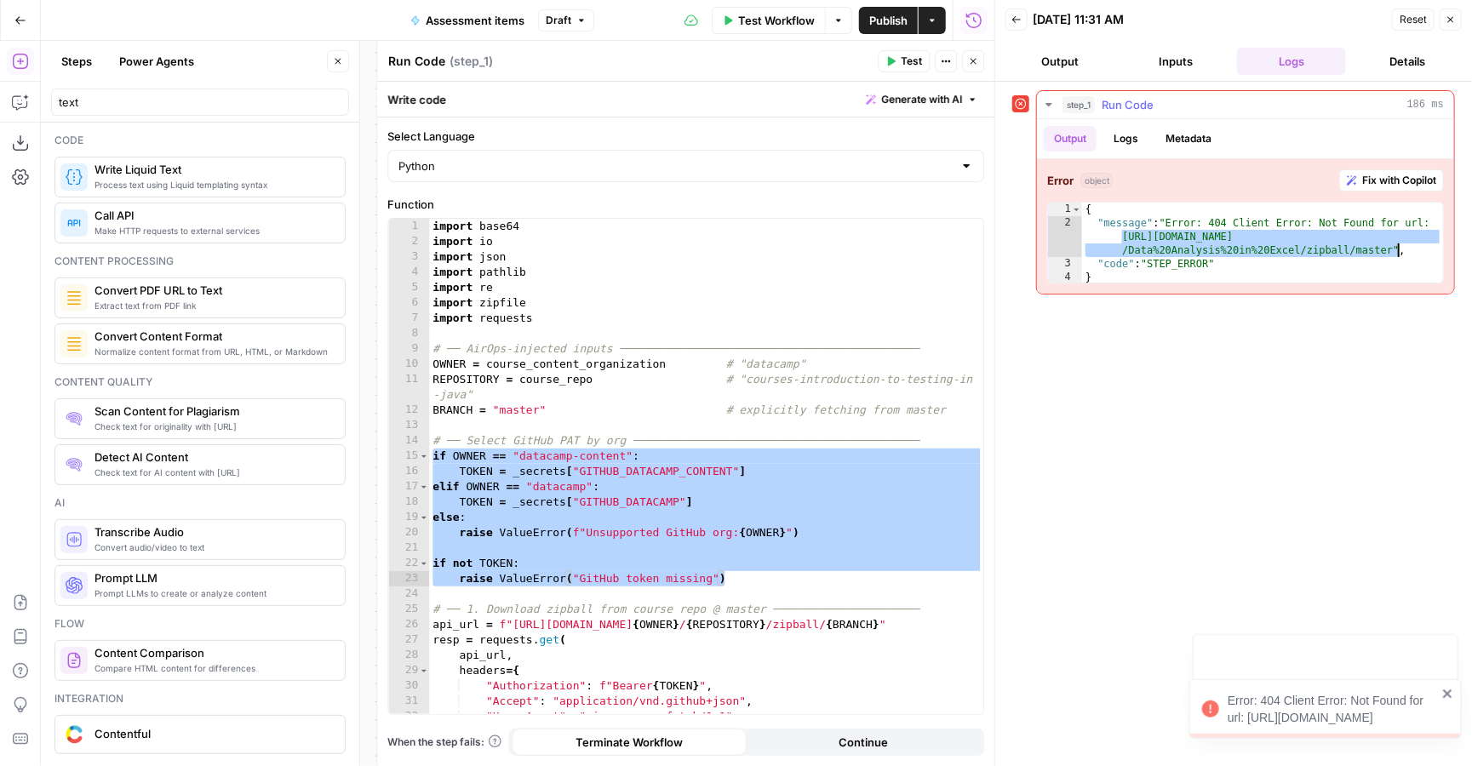
drag, startPoint x: 1121, startPoint y: 237, endPoint x: 1398, endPoint y: 252, distance: 277.2
click at [1398, 252] on div "{ "message" : "Error: 404 Client Error: Not Found for url: [URL][DOMAIN_NAME] /…" at bounding box center [1262, 257] width 361 height 109
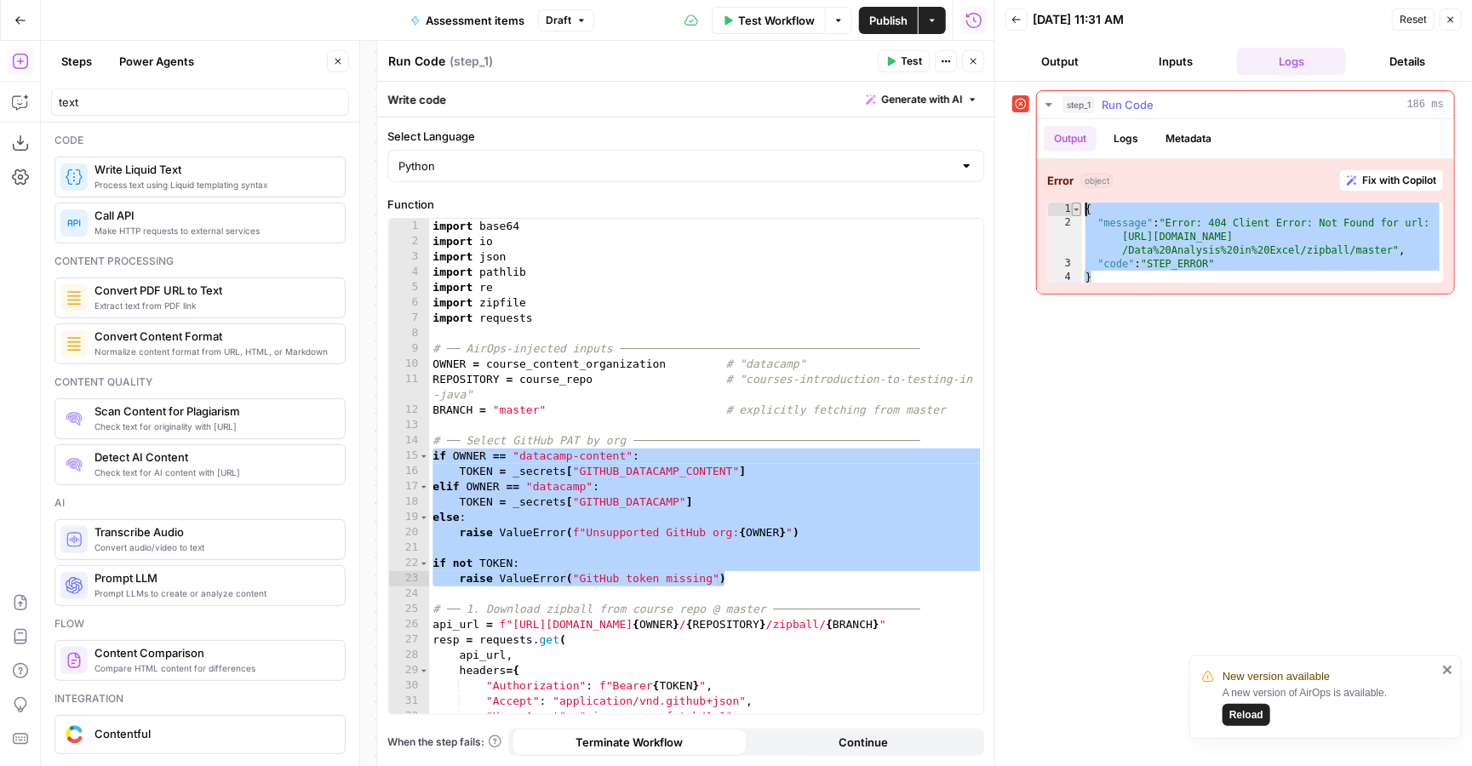
drag, startPoint x: 1099, startPoint y: 281, endPoint x: 1076, endPoint y: 207, distance: 77.6
click at [1076, 205] on div "**********" at bounding box center [1245, 243] width 397 height 82
type textarea "**********"
click at [1452, 23] on icon "button" at bounding box center [1451, 19] width 10 height 10
